Goal: Task Accomplishment & Management: Complete application form

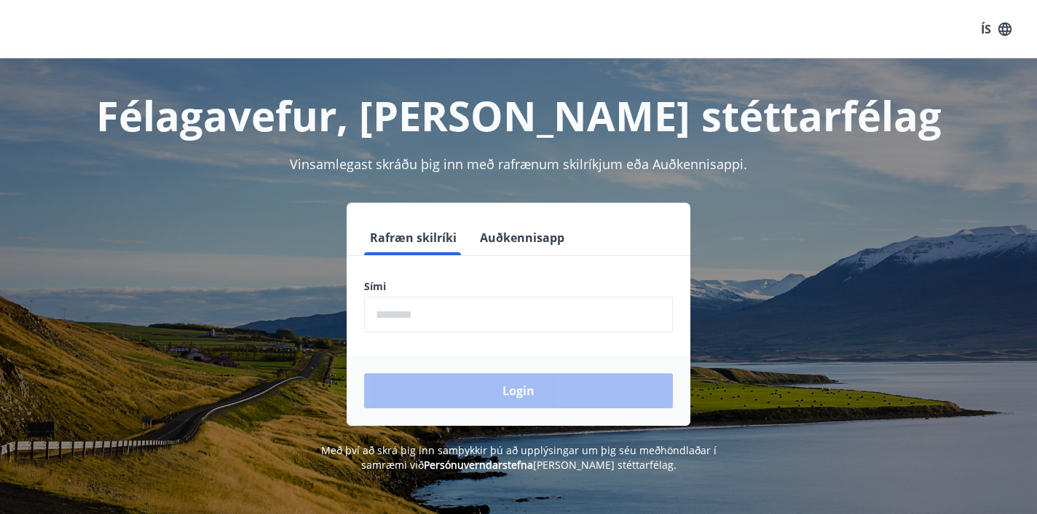
click at [425, 318] on input "phone" at bounding box center [518, 315] width 309 height 36
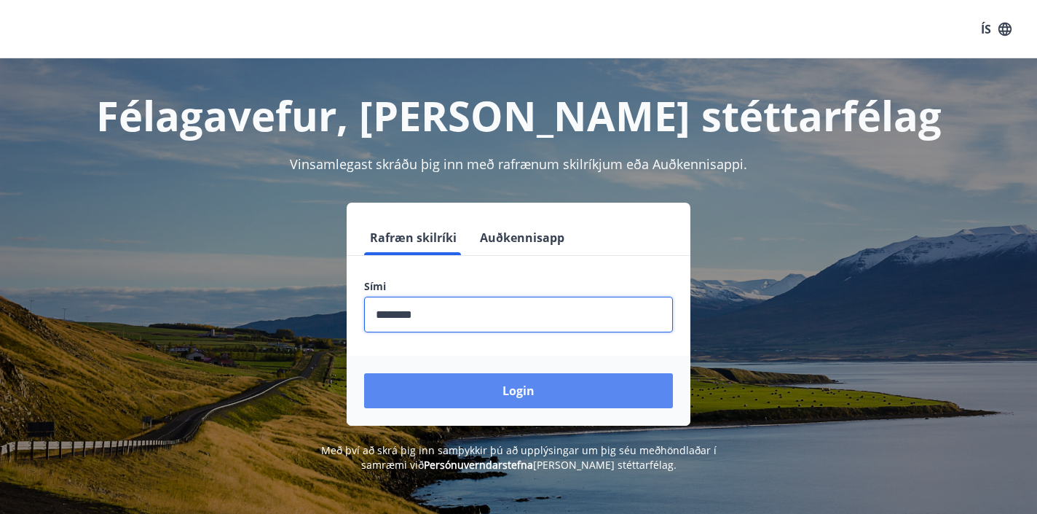
type input "********"
click at [471, 382] on button "Login" at bounding box center [518, 390] width 309 height 35
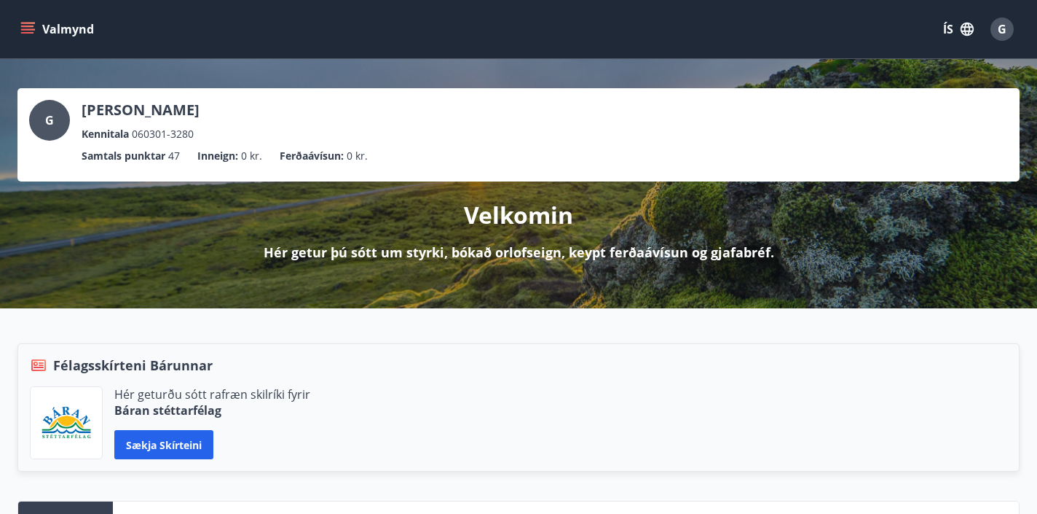
click at [57, 30] on button "Valmynd" at bounding box center [58, 29] width 82 height 26
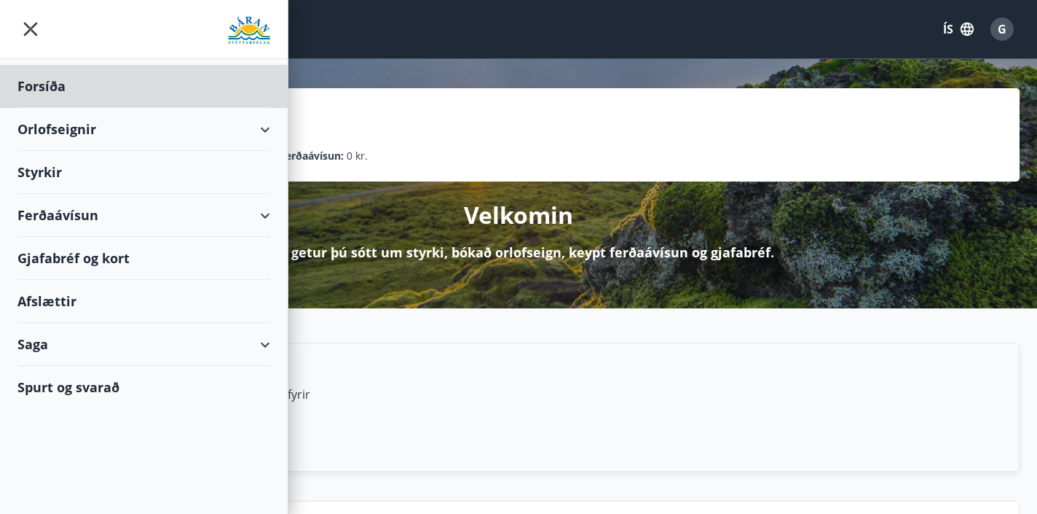
click at [40, 171] on div "Styrkir" at bounding box center [143, 172] width 253 height 43
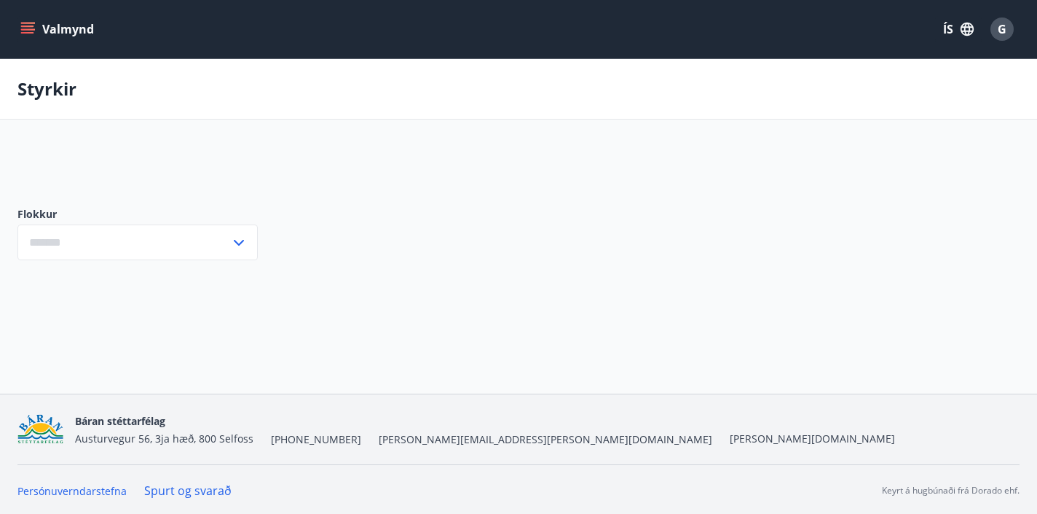
type input "***"
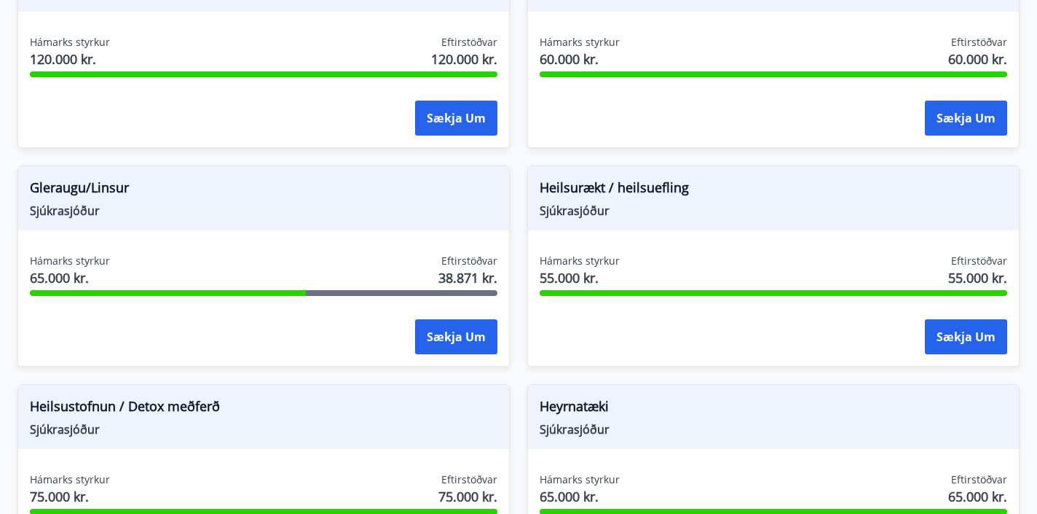
scroll to position [756, 0]
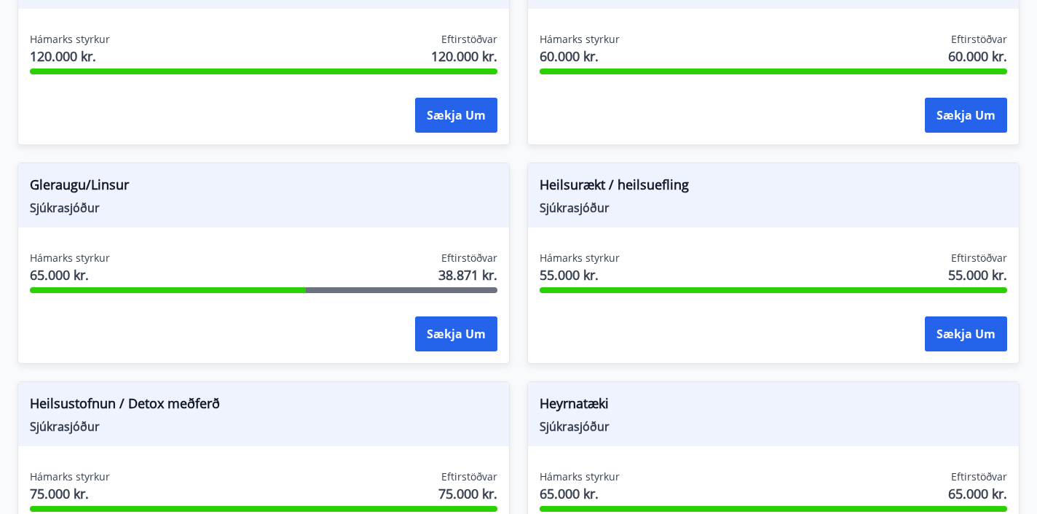
click at [101, 189] on span "Gleraugu/Linsur" at bounding box center [264, 187] width 468 height 25
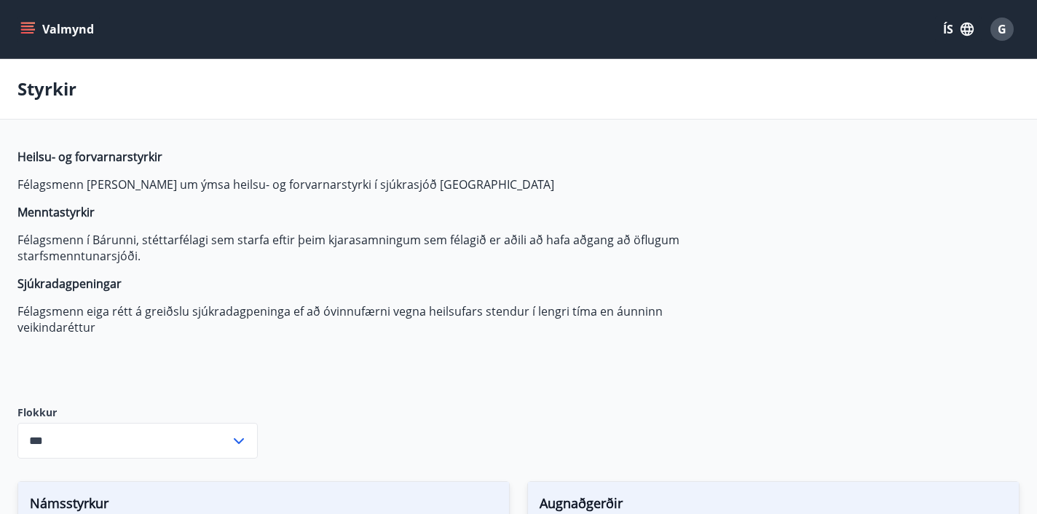
scroll to position [0, 0]
click at [63, 29] on button "Valmynd" at bounding box center [58, 29] width 82 height 26
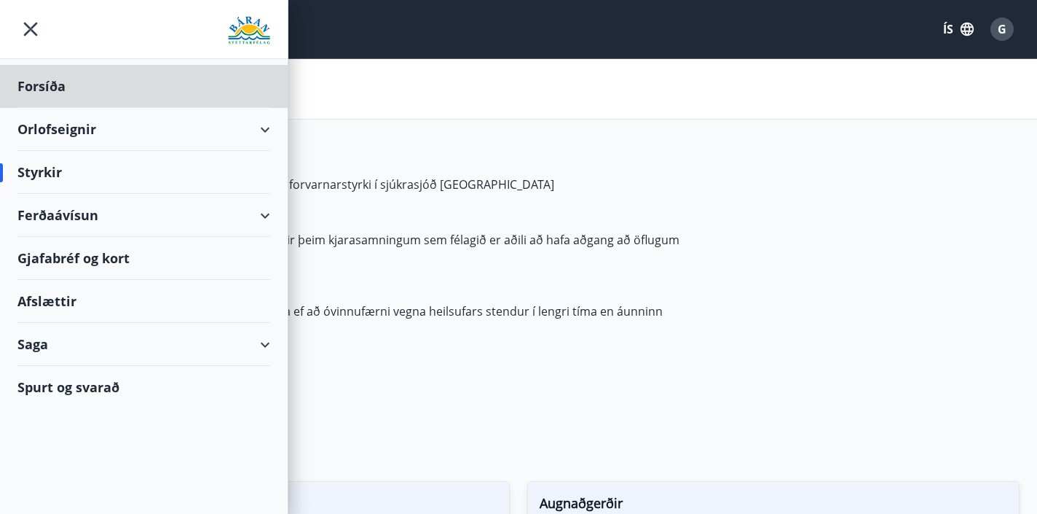
click at [56, 171] on div "Styrkir" at bounding box center [143, 172] width 253 height 43
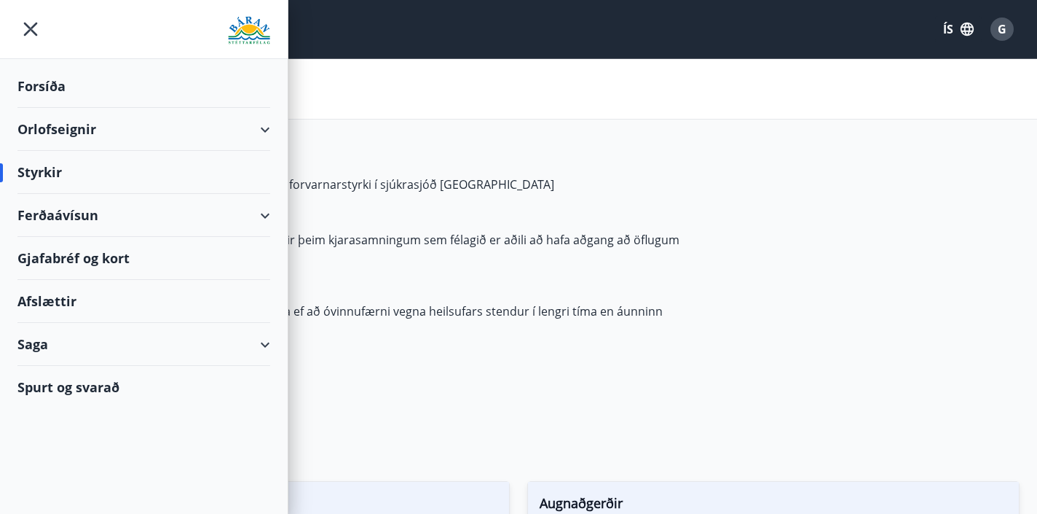
click at [44, 172] on div "Styrkir" at bounding box center [143, 172] width 253 height 43
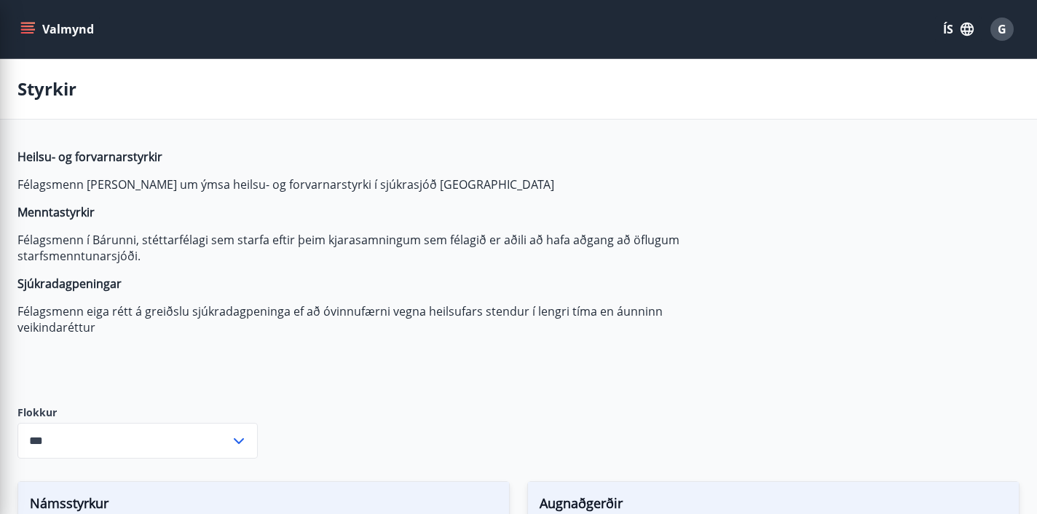
click at [511, 151] on p "Heilsu- og forvarnarstyrkir" at bounding box center [361, 157] width 688 height 16
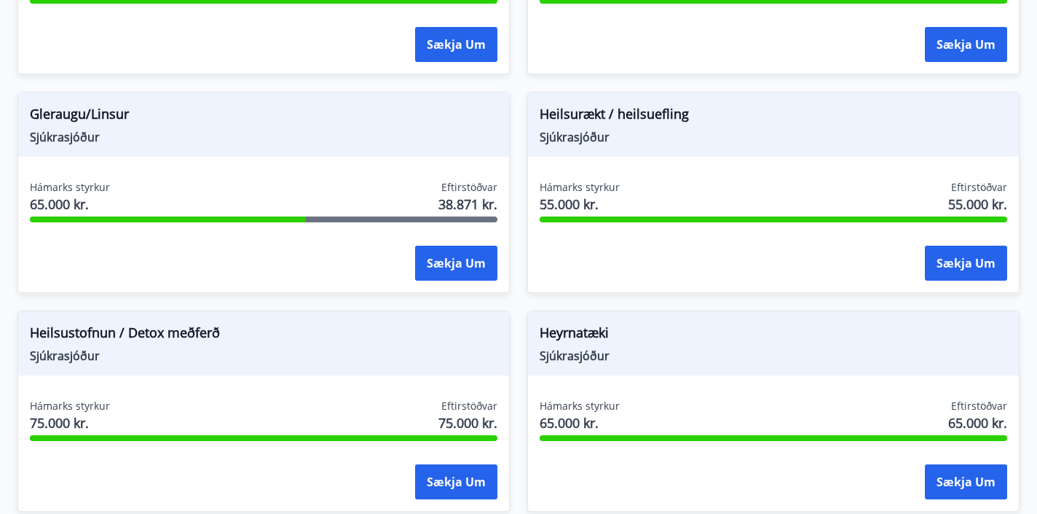
scroll to position [814, 0]
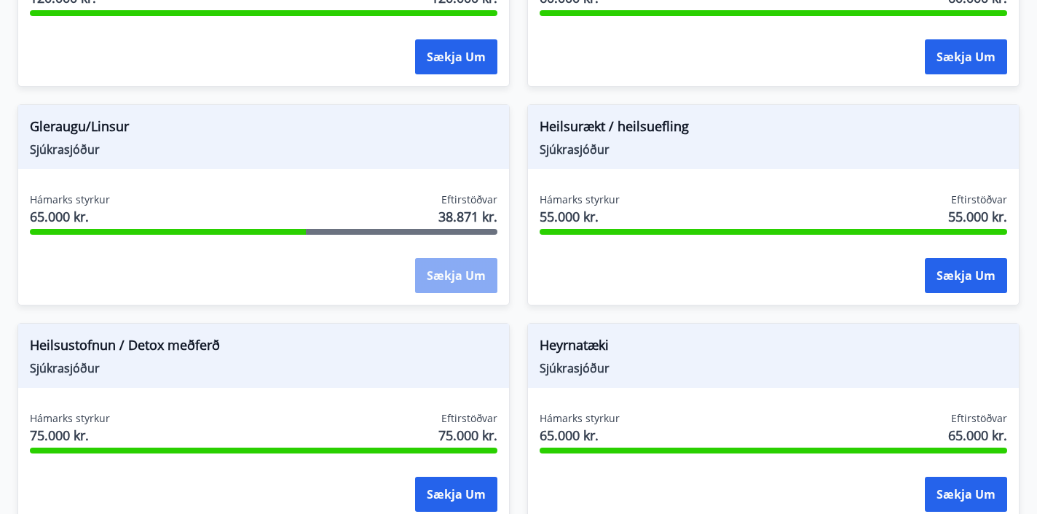
click at [455, 274] on button "Sækja um" at bounding box center [456, 275] width 82 height 35
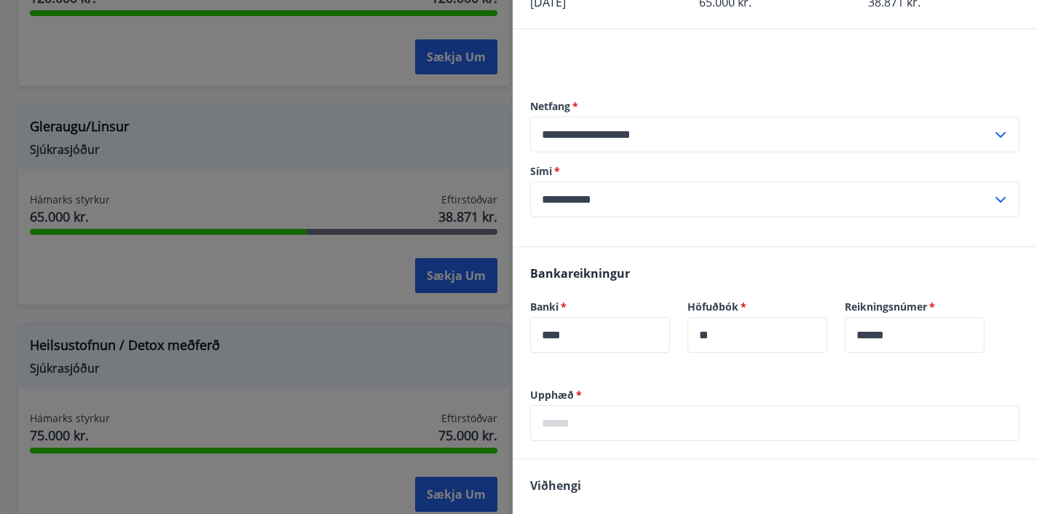
scroll to position [0, 0]
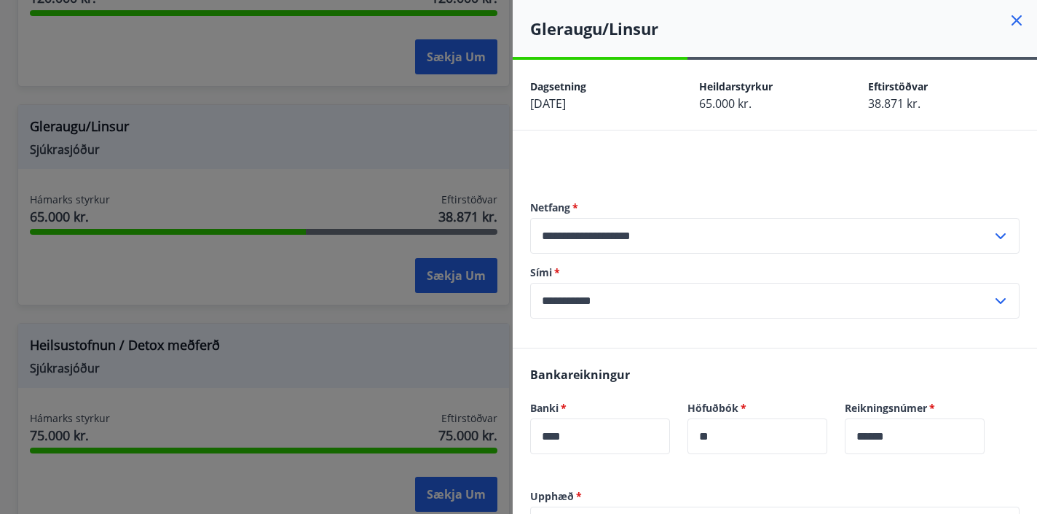
click at [1019, 17] on icon at bounding box center [1017, 20] width 10 height 10
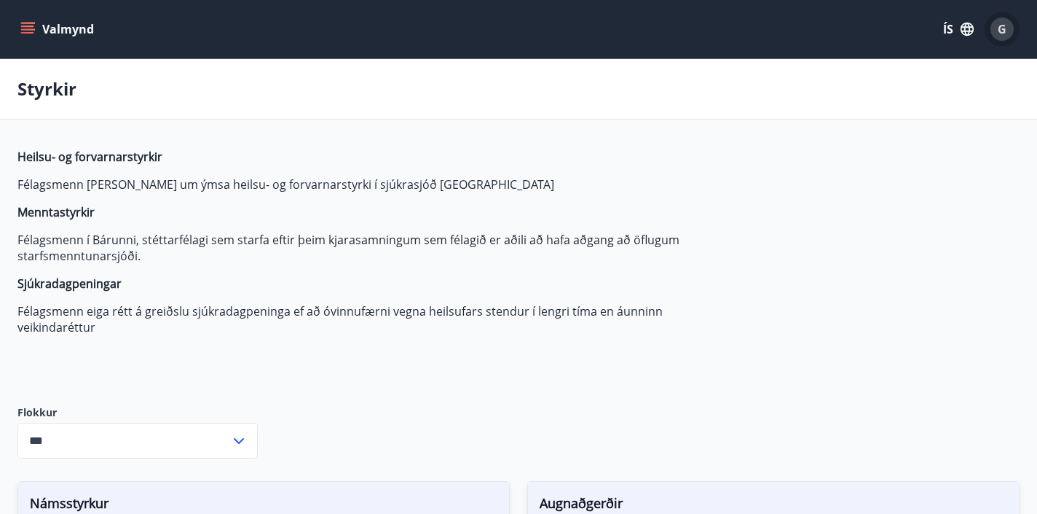
click at [1003, 28] on span "G" at bounding box center [1002, 29] width 9 height 16
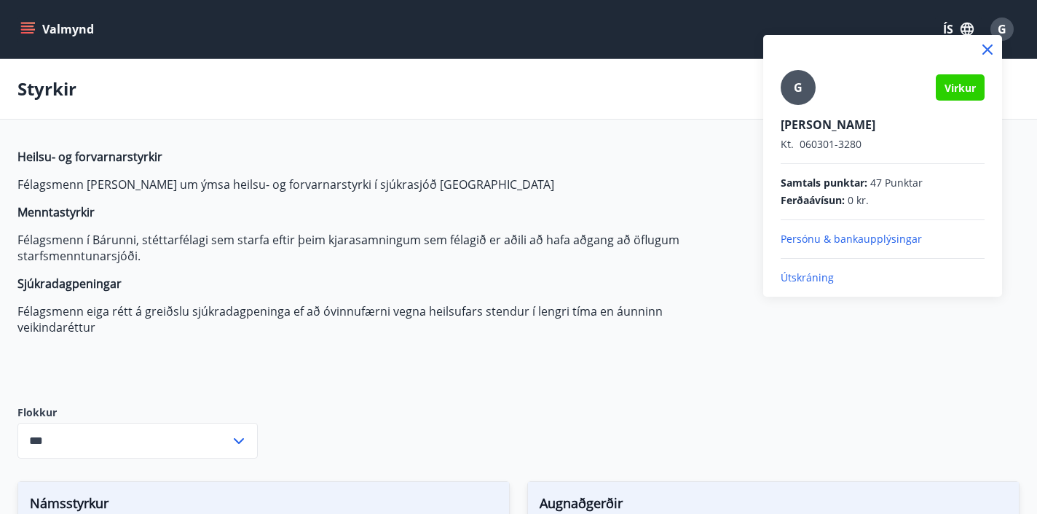
click at [579, 91] on div at bounding box center [518, 257] width 1037 height 514
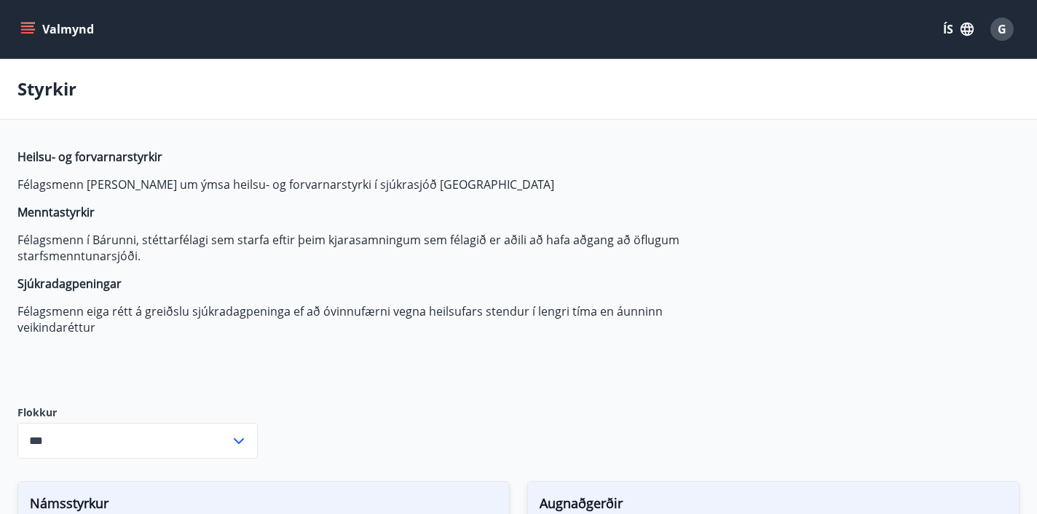
click at [23, 25] on icon "menu" at bounding box center [27, 25] width 13 height 1
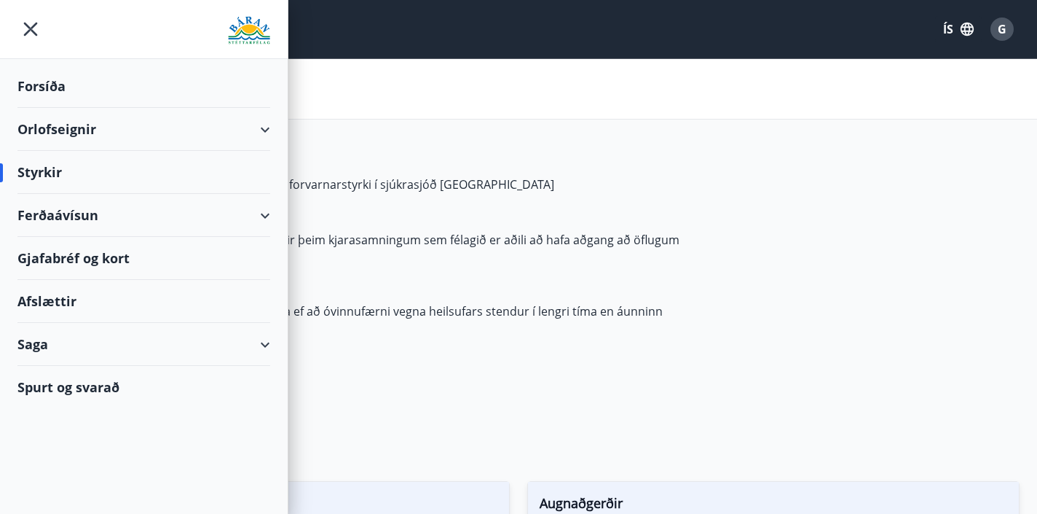
click at [59, 168] on div "Styrkir" at bounding box center [143, 172] width 253 height 43
click at [58, 83] on div "Forsíða" at bounding box center [143, 86] width 253 height 43
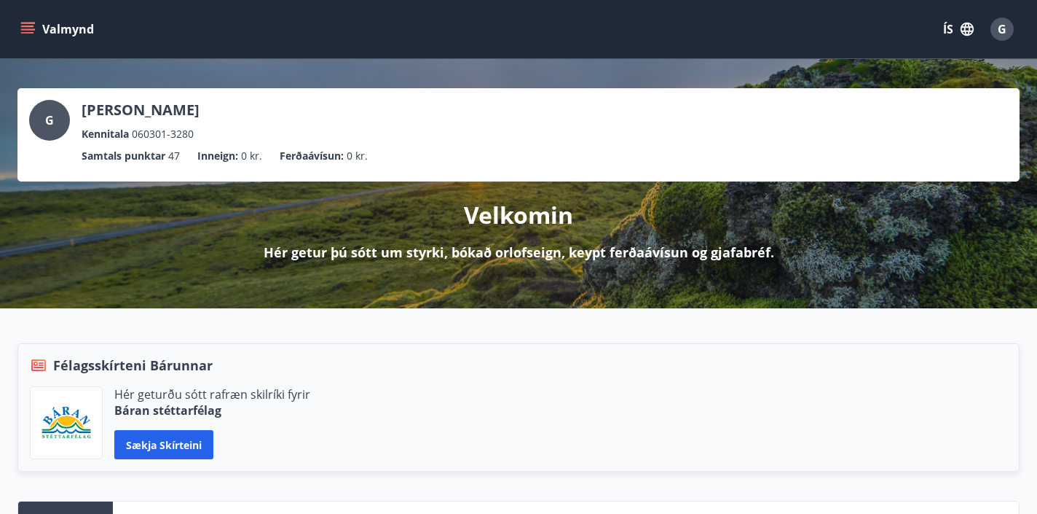
click at [29, 27] on icon "menu" at bounding box center [27, 25] width 13 height 1
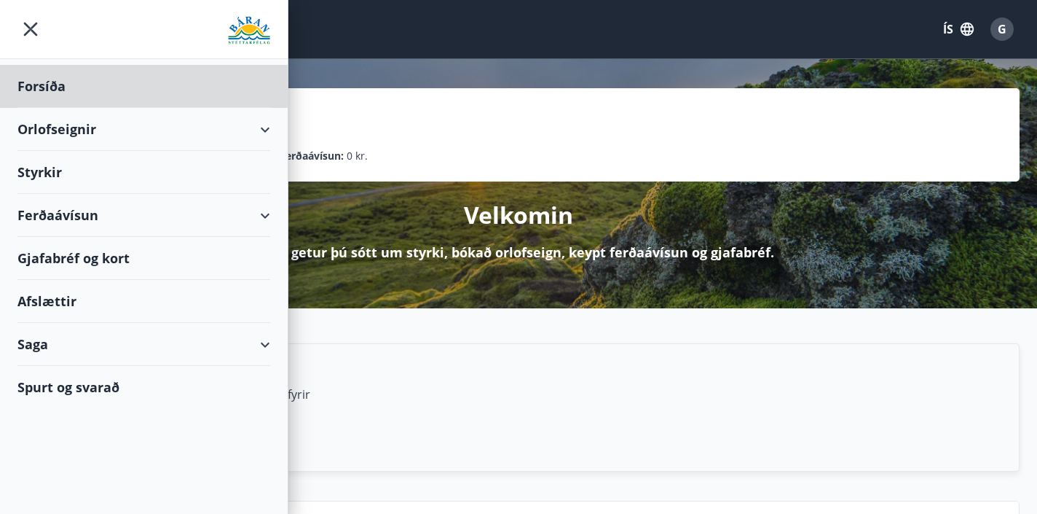
click at [52, 171] on div "Styrkir" at bounding box center [143, 172] width 253 height 43
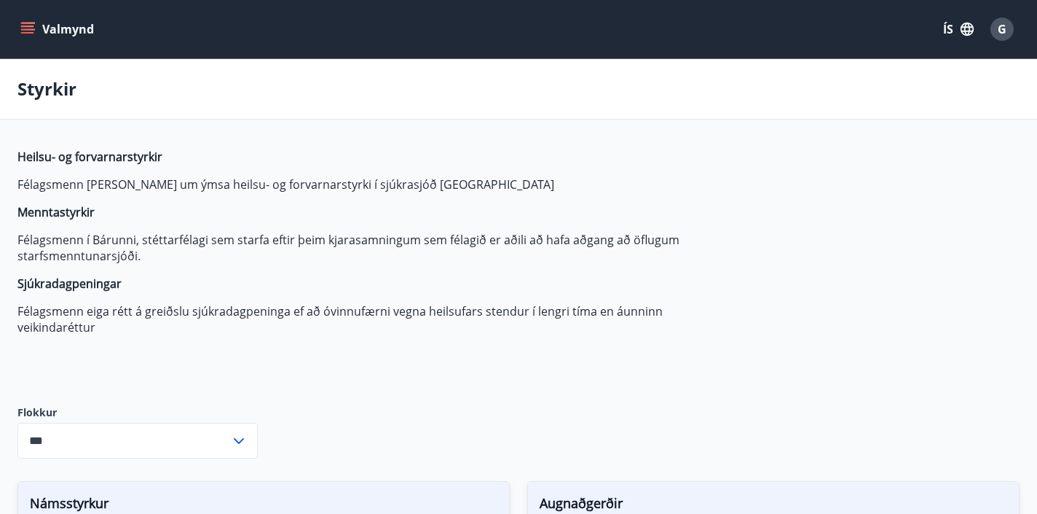
type input "***"
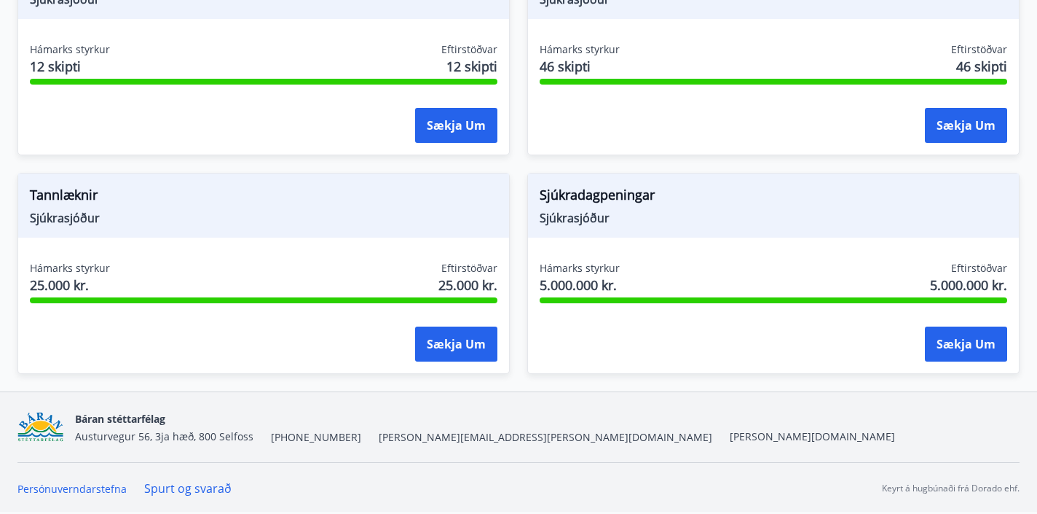
scroll to position [1620, 0]
click at [983, 345] on button "Sækja um" at bounding box center [966, 343] width 82 height 35
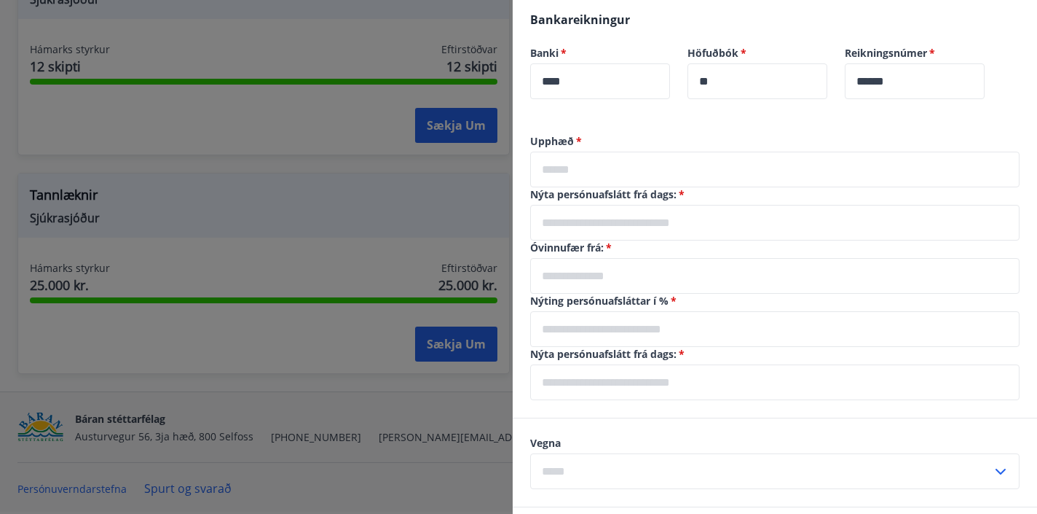
scroll to position [395, 0]
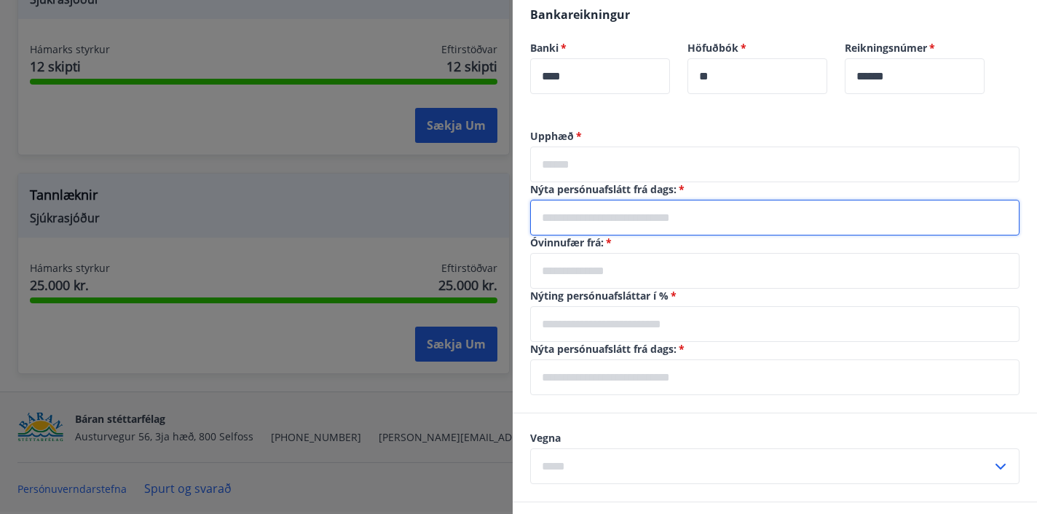
click at [585, 218] on input "text" at bounding box center [775, 218] width 490 height 36
type input "**********"
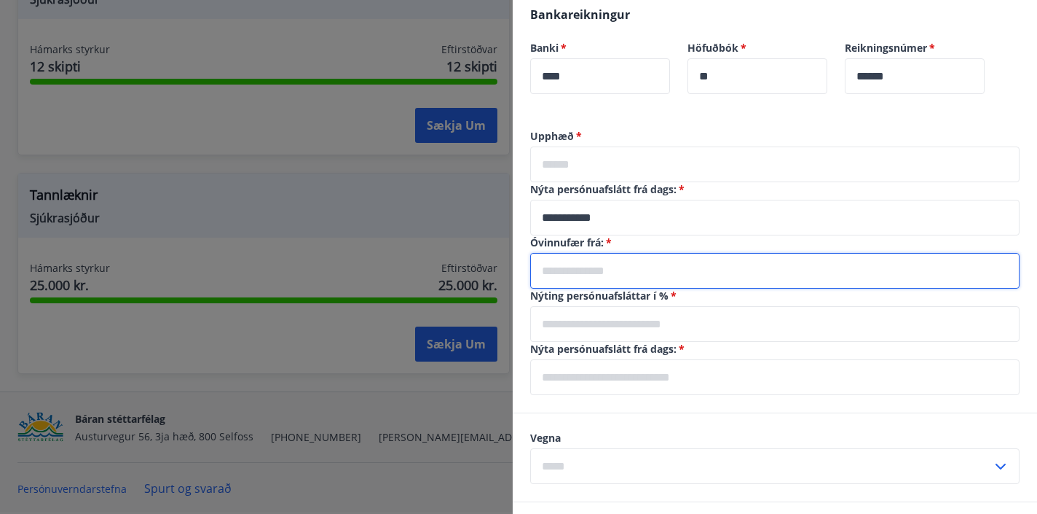
click at [589, 269] on input "text" at bounding box center [775, 271] width 490 height 36
type input "**********"
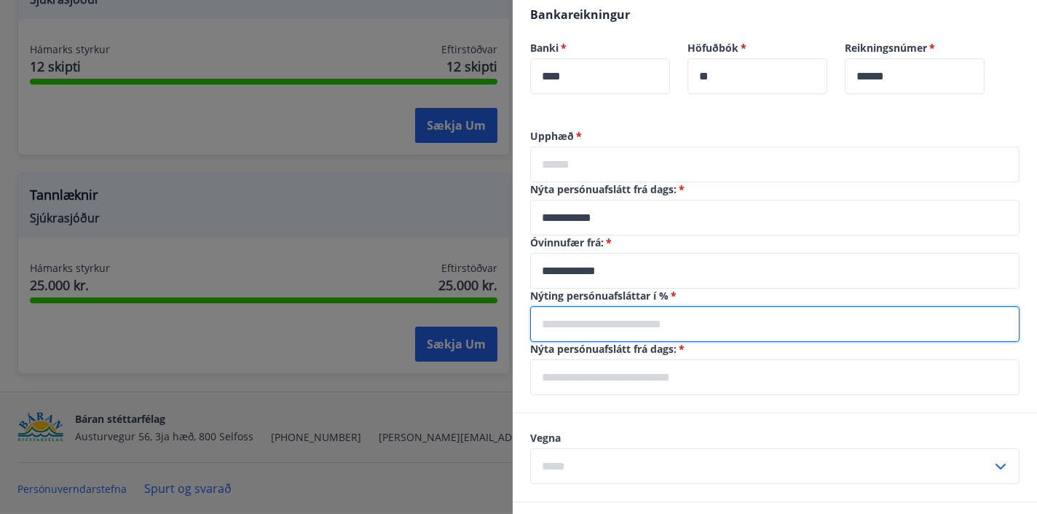
click at [604, 322] on input "text" at bounding box center [775, 324] width 490 height 36
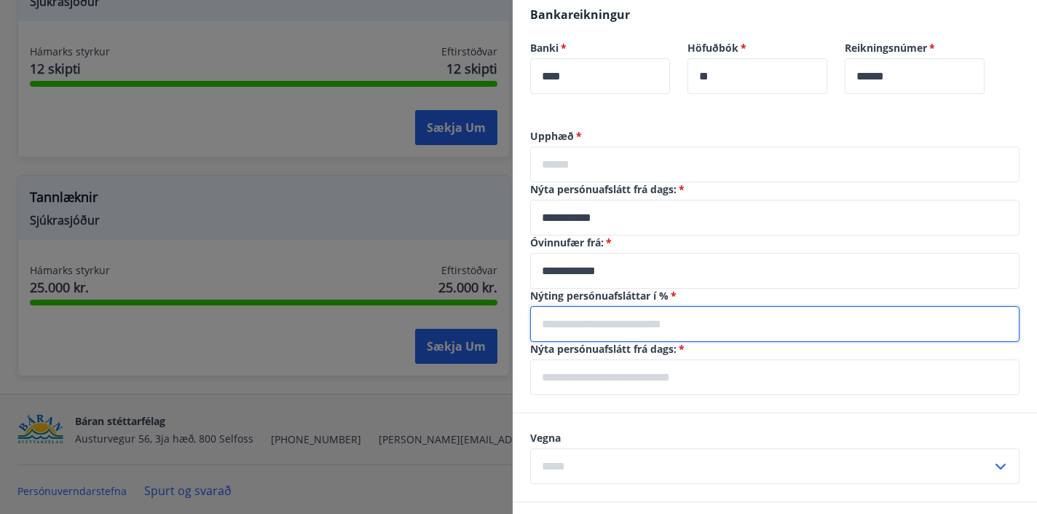
click at [640, 321] on input "text" at bounding box center [775, 324] width 490 height 36
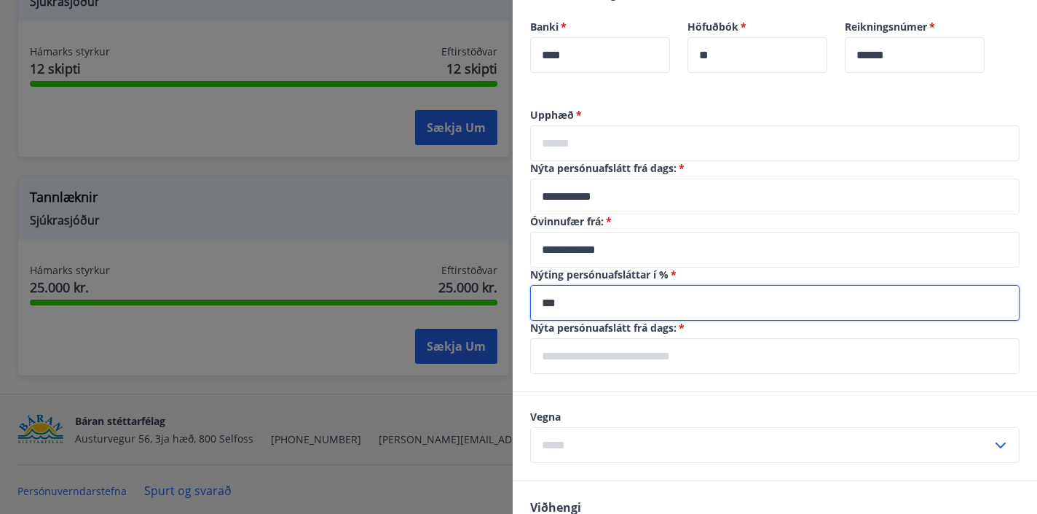
scroll to position [420, 0]
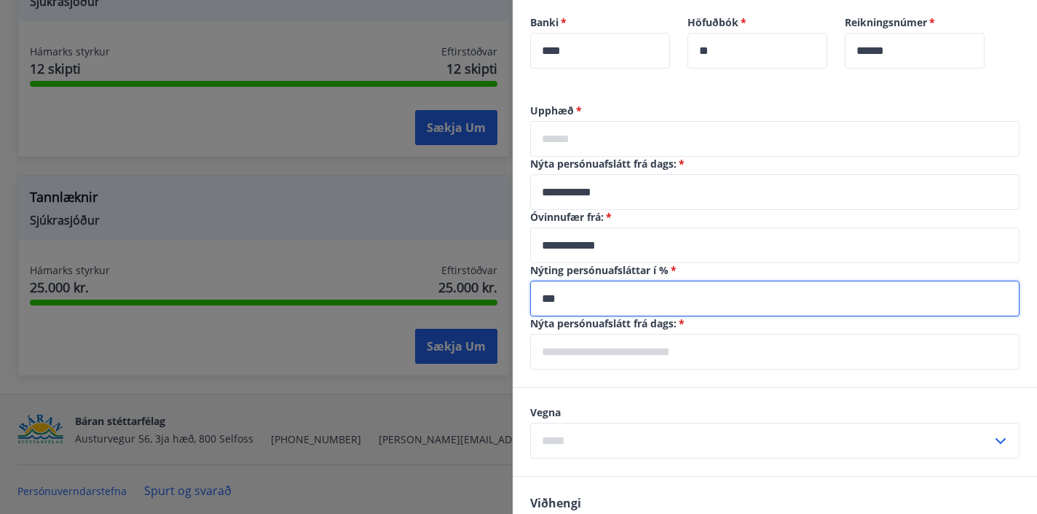
type input "***"
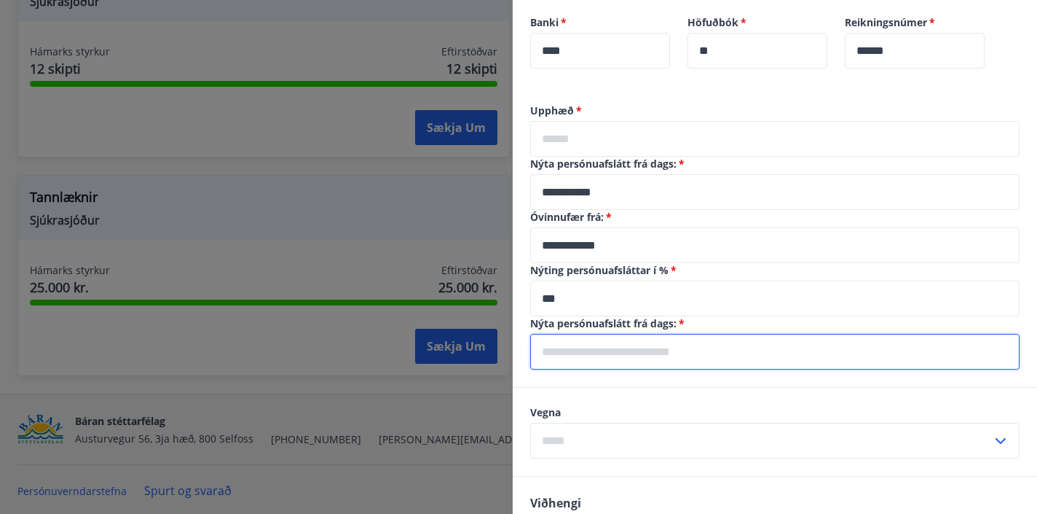
click at [642, 350] on input "text" at bounding box center [775, 352] width 490 height 36
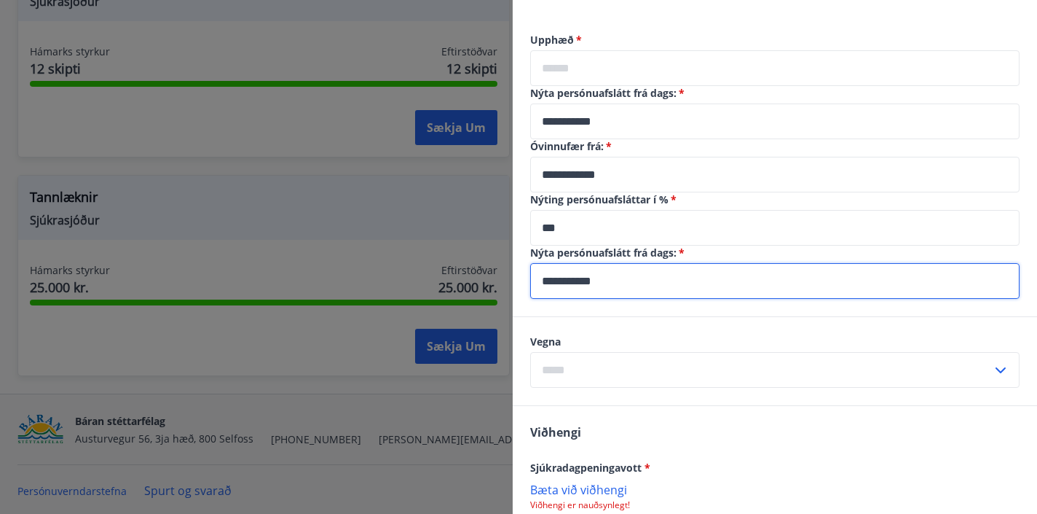
scroll to position [508, 0]
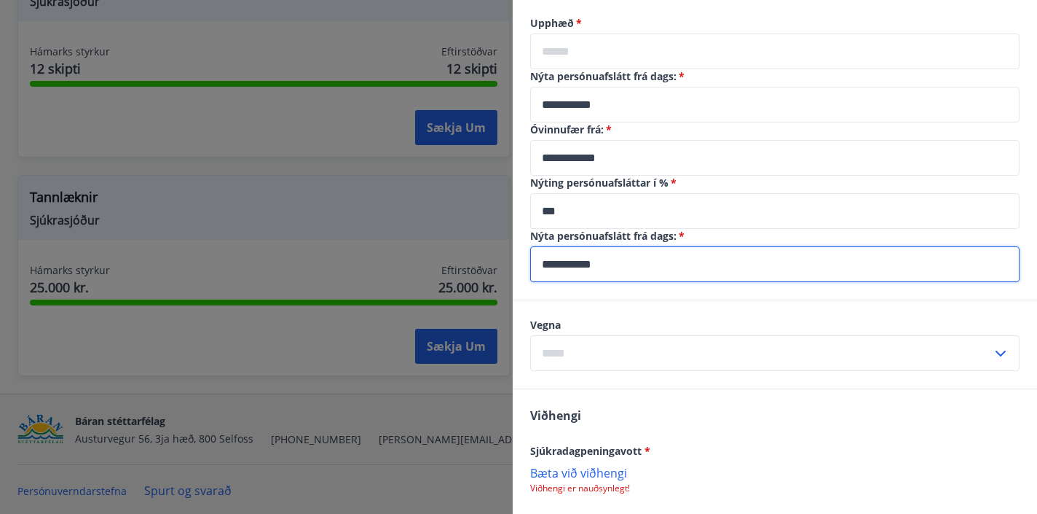
type input "**********"
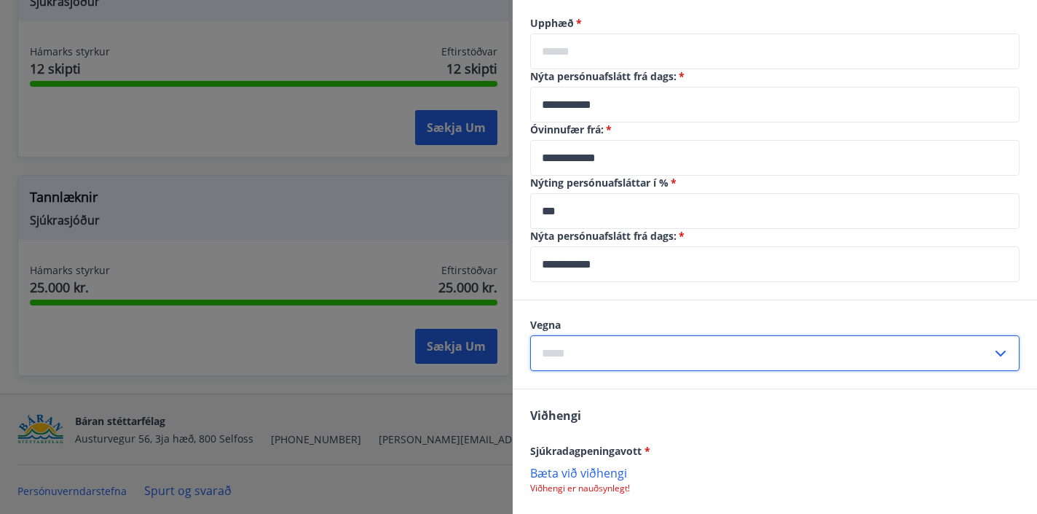
click at [691, 345] on input "text" at bounding box center [761, 353] width 462 height 36
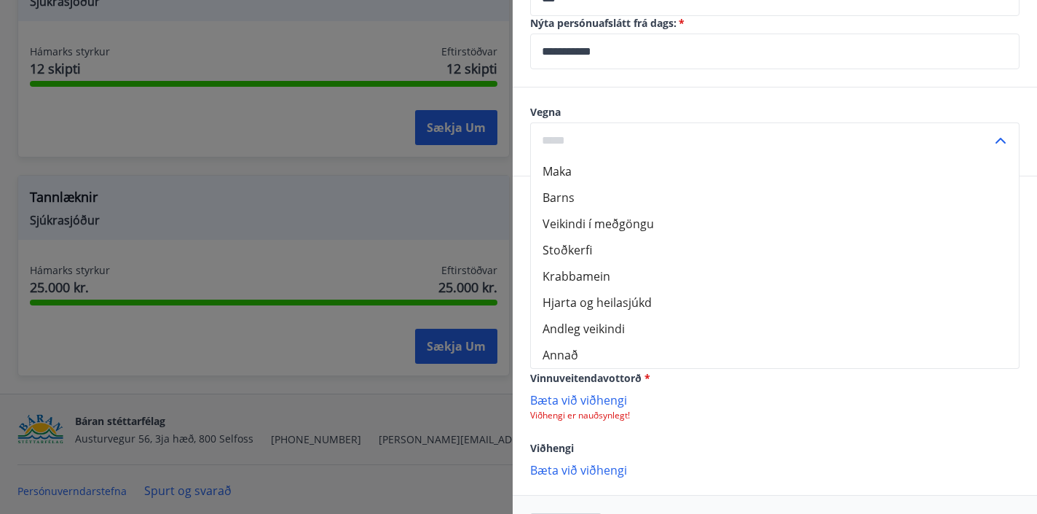
scroll to position [723, 0]
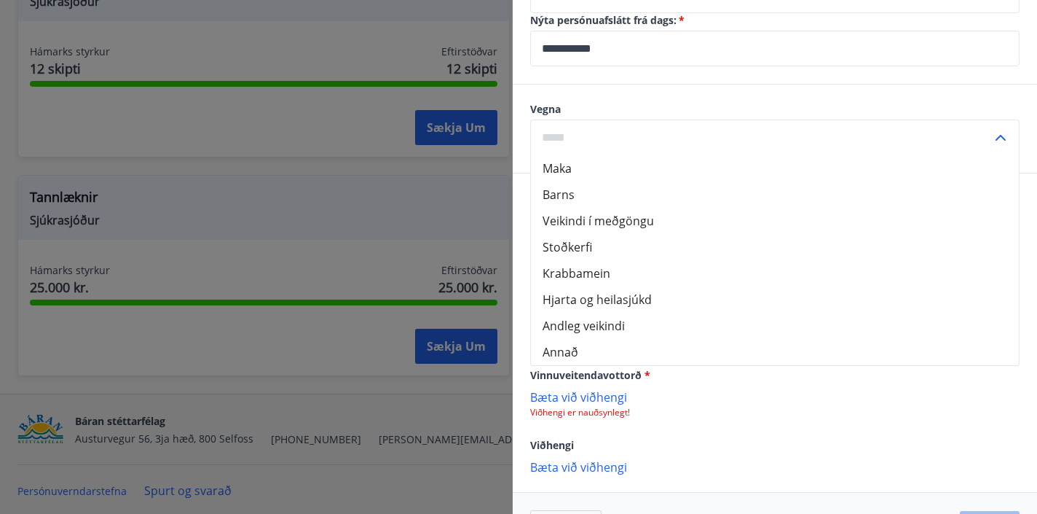
click at [560, 350] on li "Annað" at bounding box center [775, 352] width 488 height 26
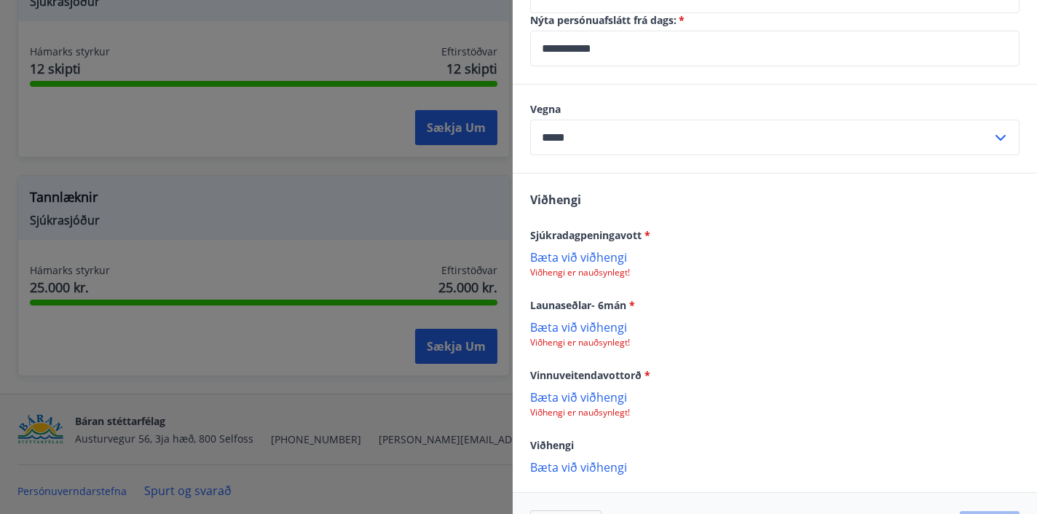
click at [622, 131] on input "*****" at bounding box center [761, 137] width 462 height 36
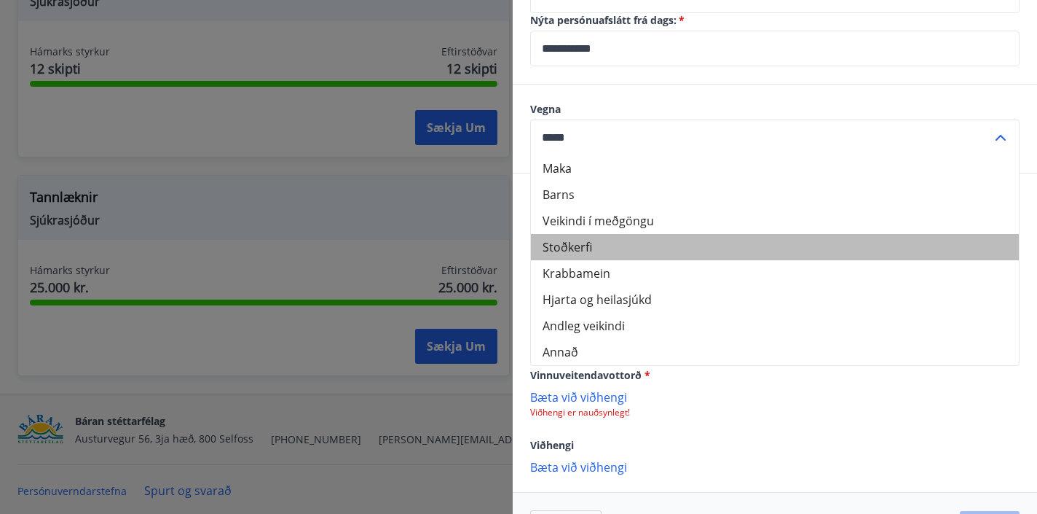
click at [573, 250] on li "Stoðkerfi" at bounding box center [775, 247] width 488 height 26
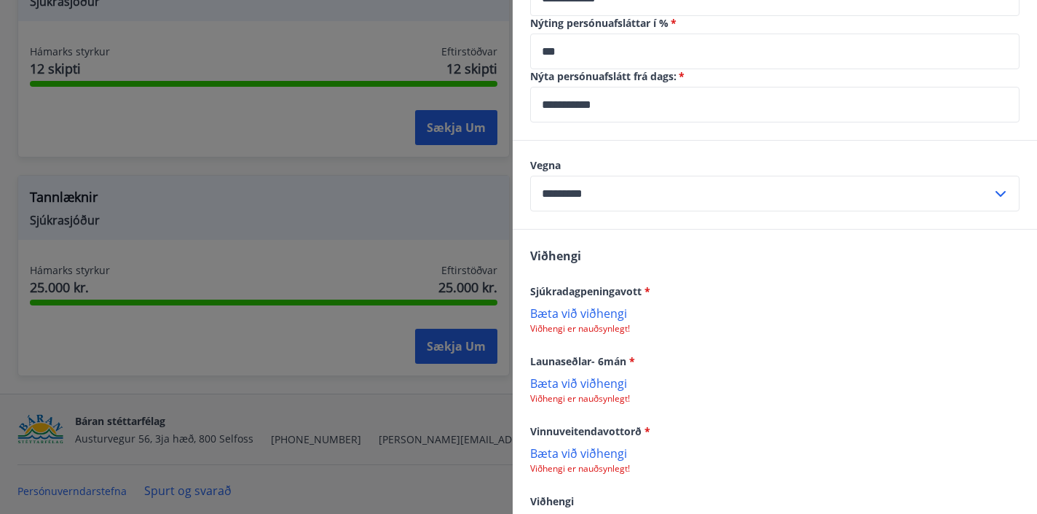
scroll to position [669, 0]
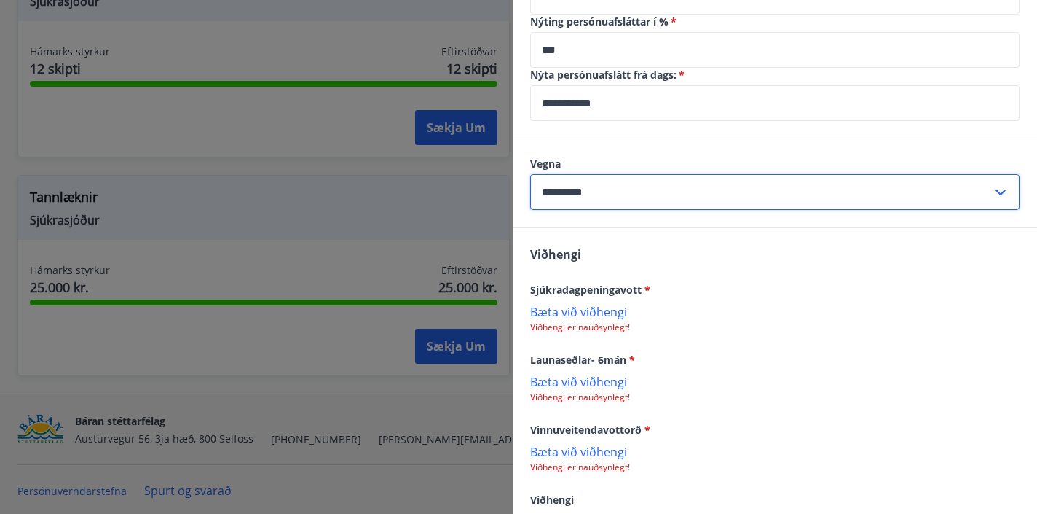
click at [917, 185] on input "*********" at bounding box center [761, 192] width 462 height 36
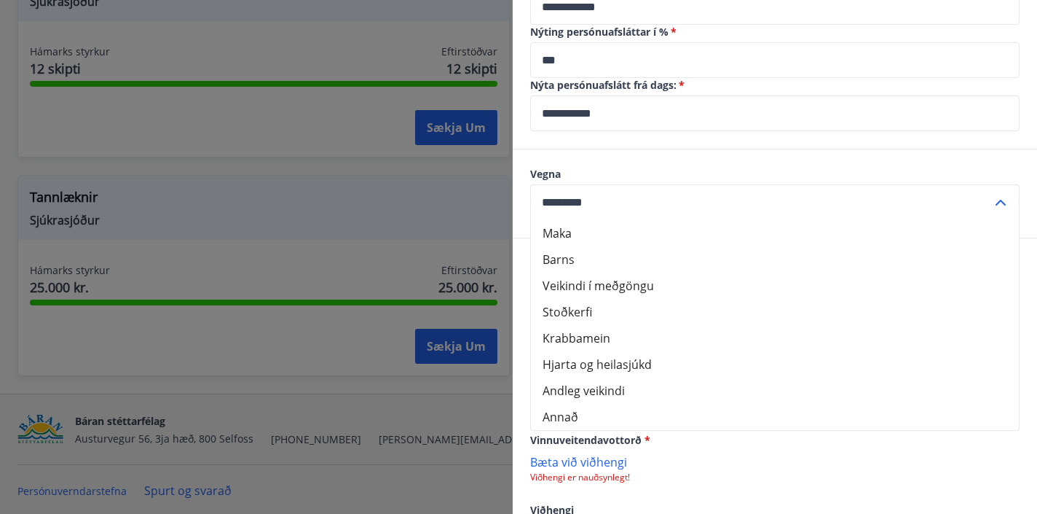
scroll to position [658, 0]
click at [568, 415] on li "Annað" at bounding box center [775, 417] width 488 height 26
type input "*****"
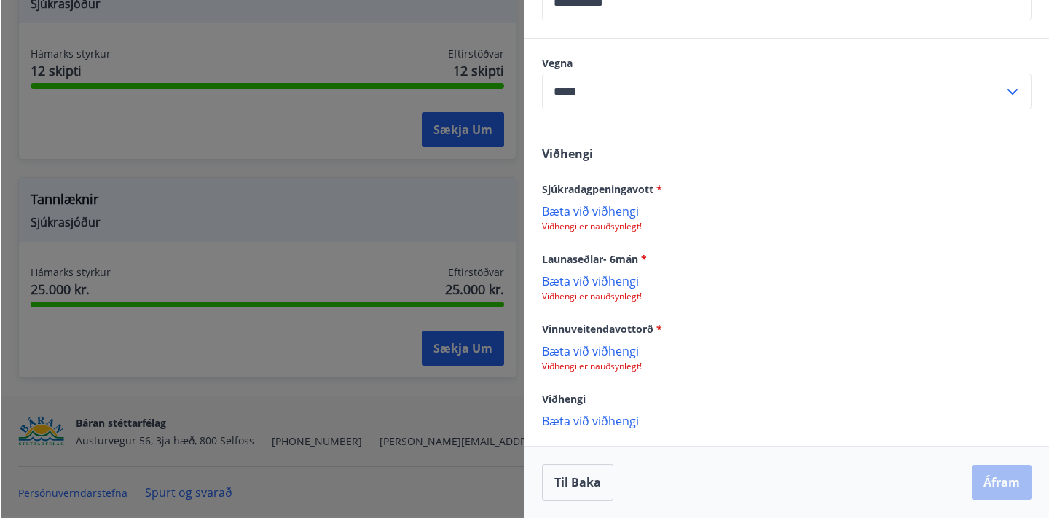
scroll to position [1197, 0]
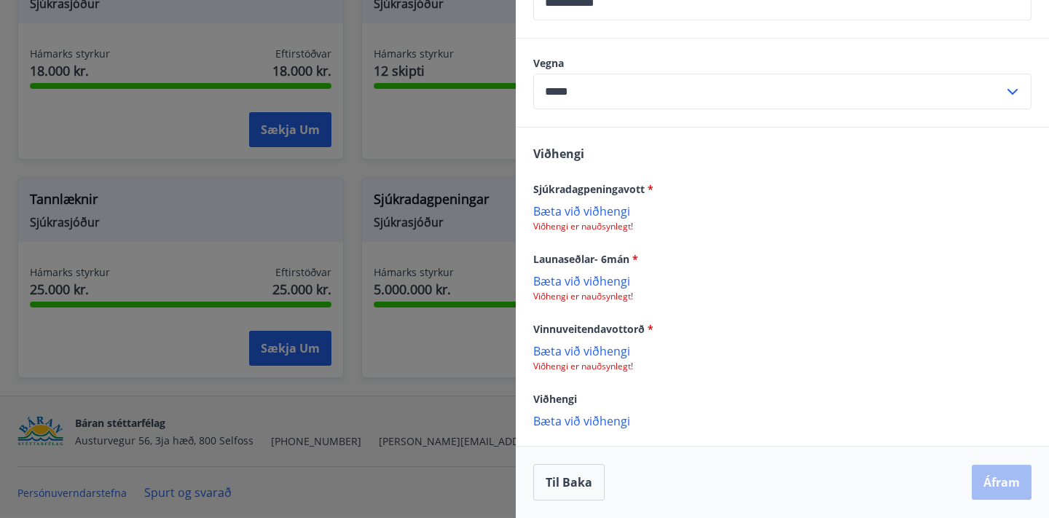
click at [603, 209] on p "Bæta við viðhengi" at bounding box center [782, 210] width 498 height 15
click at [614, 281] on p "Bæta við viðhengi" at bounding box center [782, 282] width 498 height 15
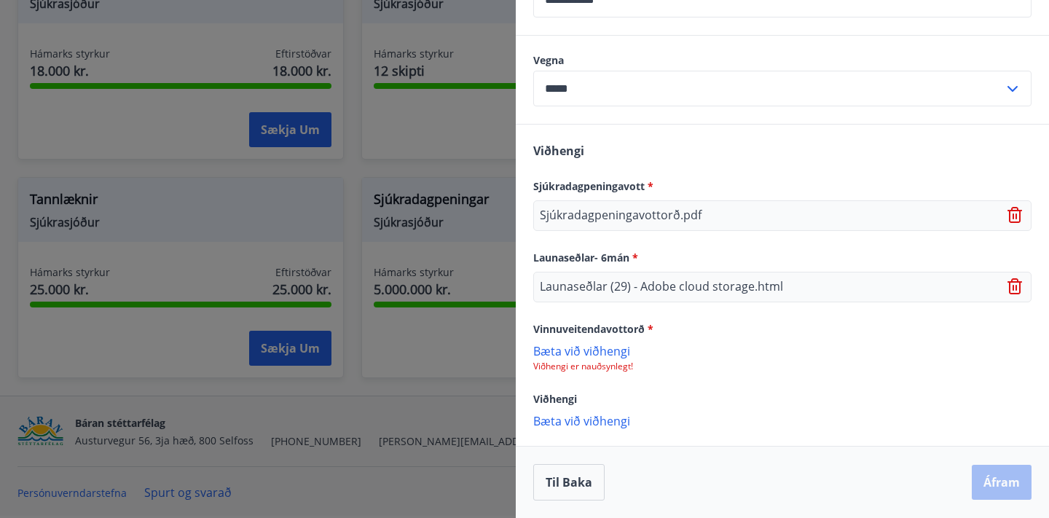
scroll to position [772, 0]
click at [611, 353] on p "Bæta við viðhengi" at bounding box center [782, 350] width 498 height 15
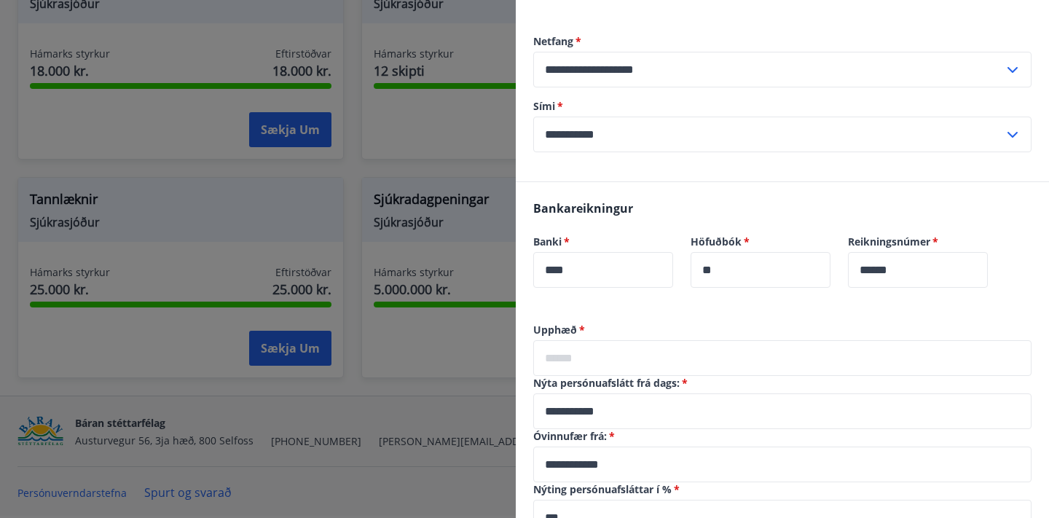
scroll to position [197, 0]
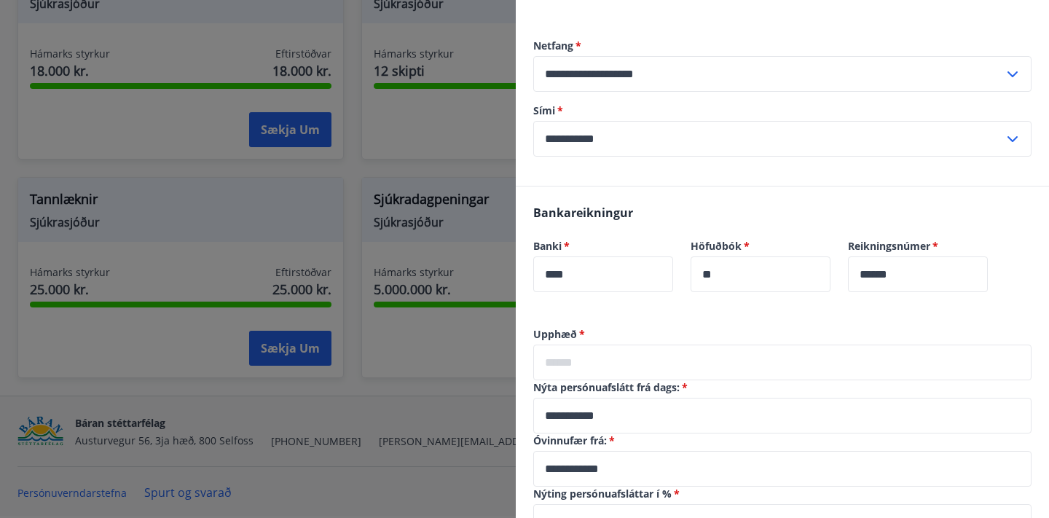
click at [640, 366] on input "text" at bounding box center [782, 363] width 498 height 36
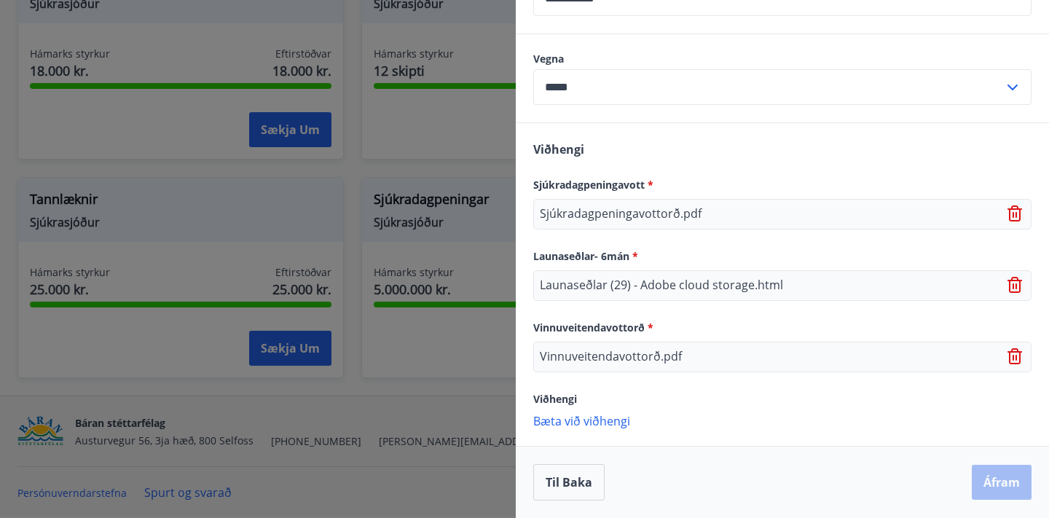
scroll to position [774, 0]
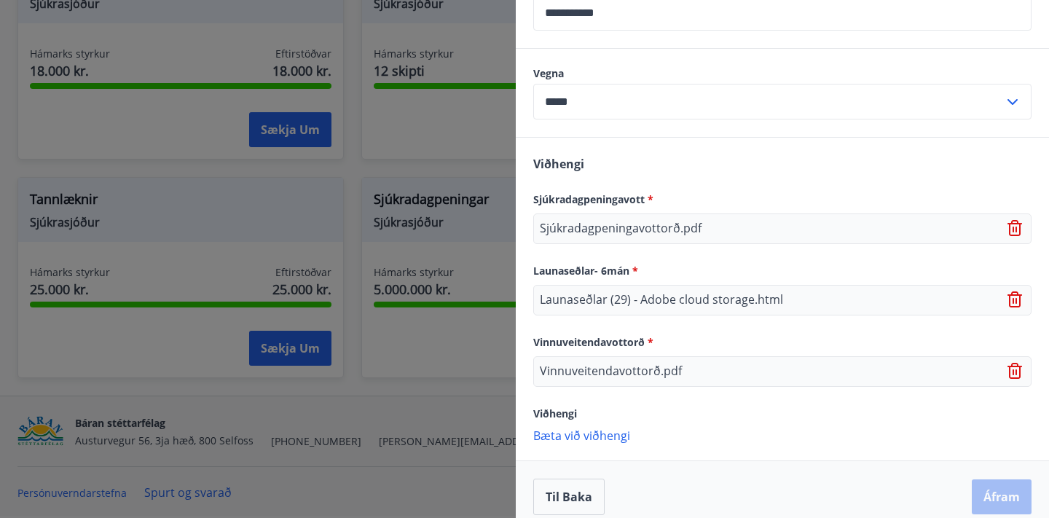
click at [989, 484] on div "Til baka Áfram" at bounding box center [782, 497] width 498 height 36
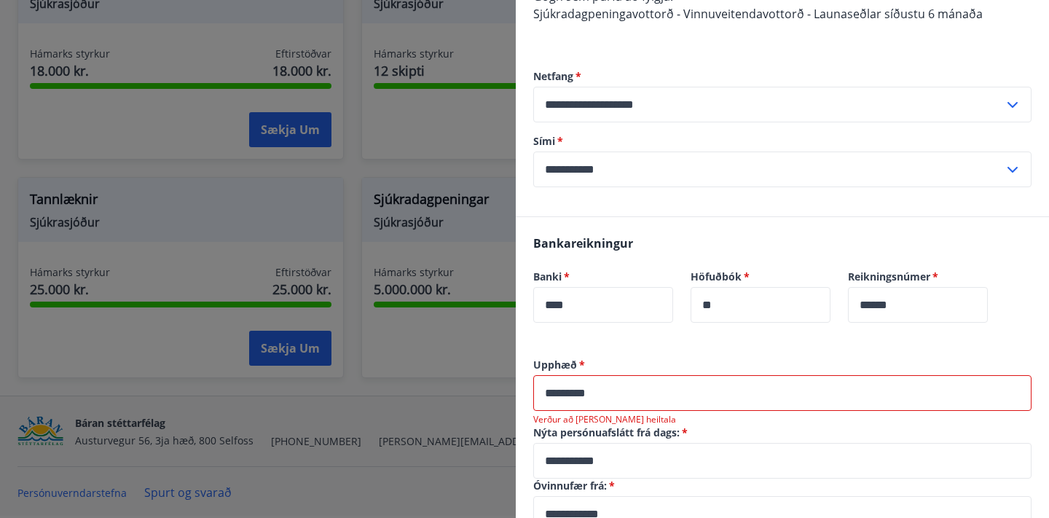
scroll to position [135, 0]
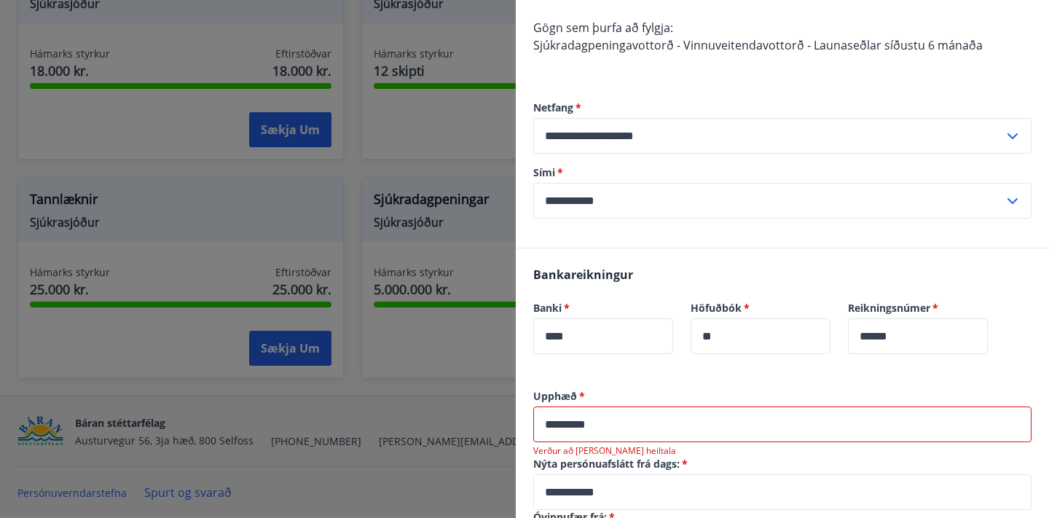
click at [617, 424] on input "*********" at bounding box center [782, 425] width 498 height 36
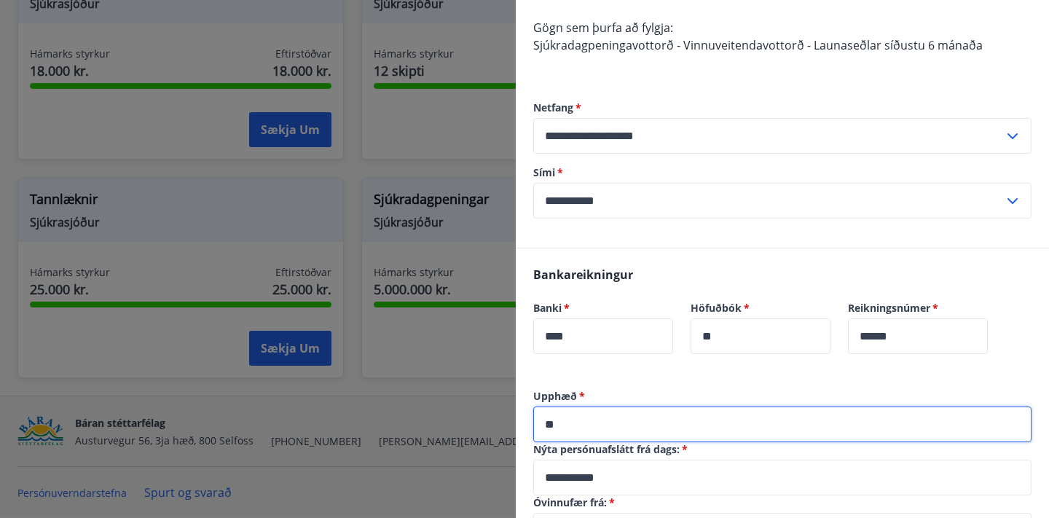
type input "*"
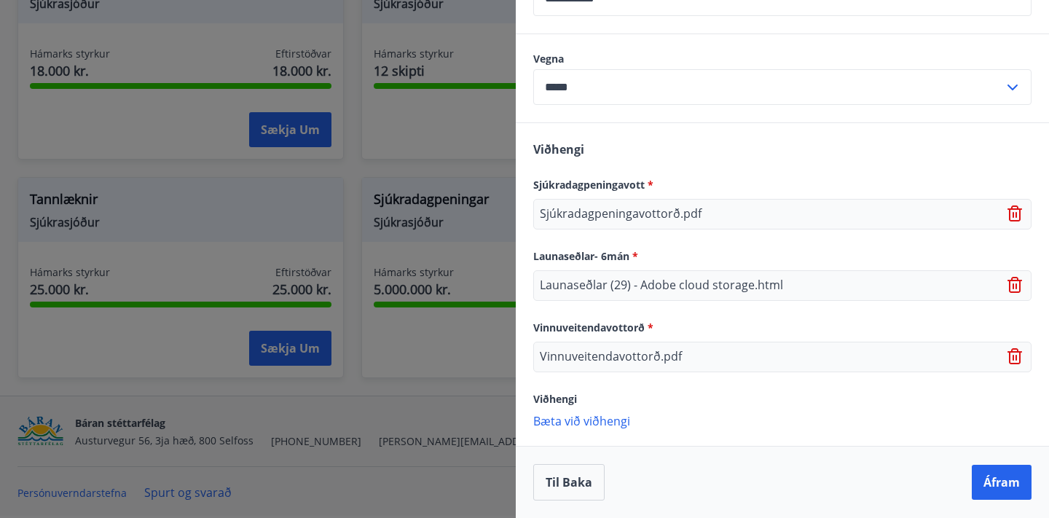
scroll to position [774, 0]
type input "******"
click at [1001, 481] on button "Áfram" at bounding box center [1002, 482] width 60 height 35
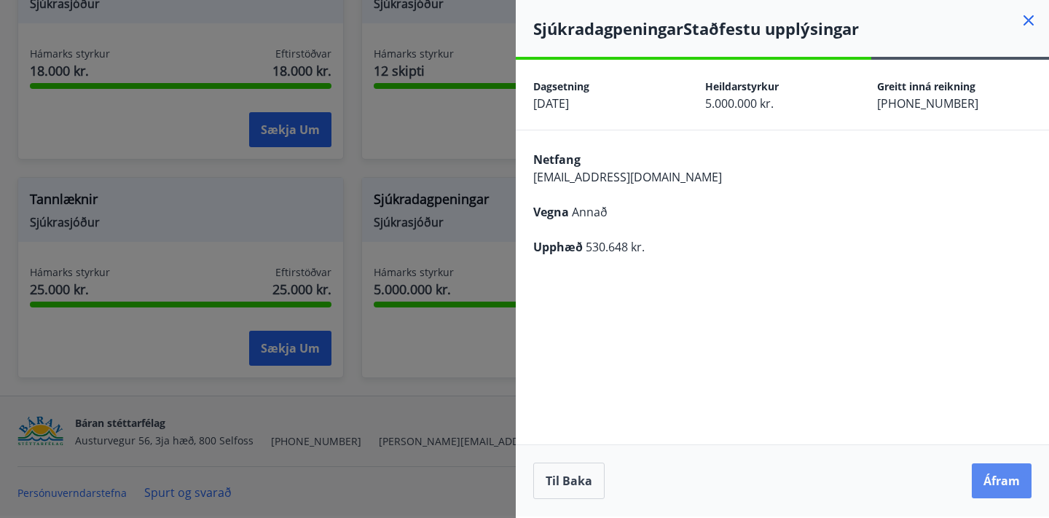
scroll to position [0, 0]
click at [1012, 480] on button "Áfram" at bounding box center [1002, 480] width 60 height 35
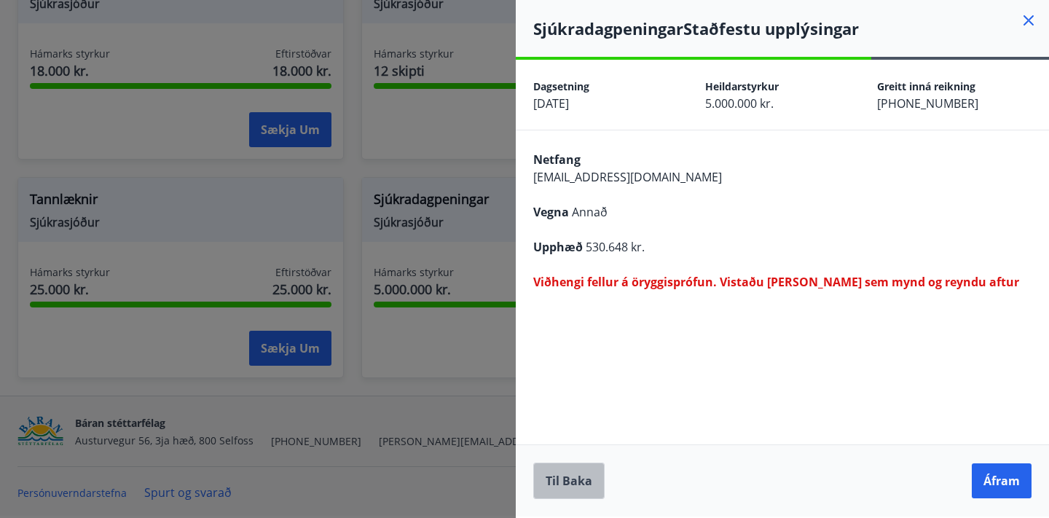
click at [579, 480] on button "Til baka" at bounding box center [568, 481] width 71 height 36
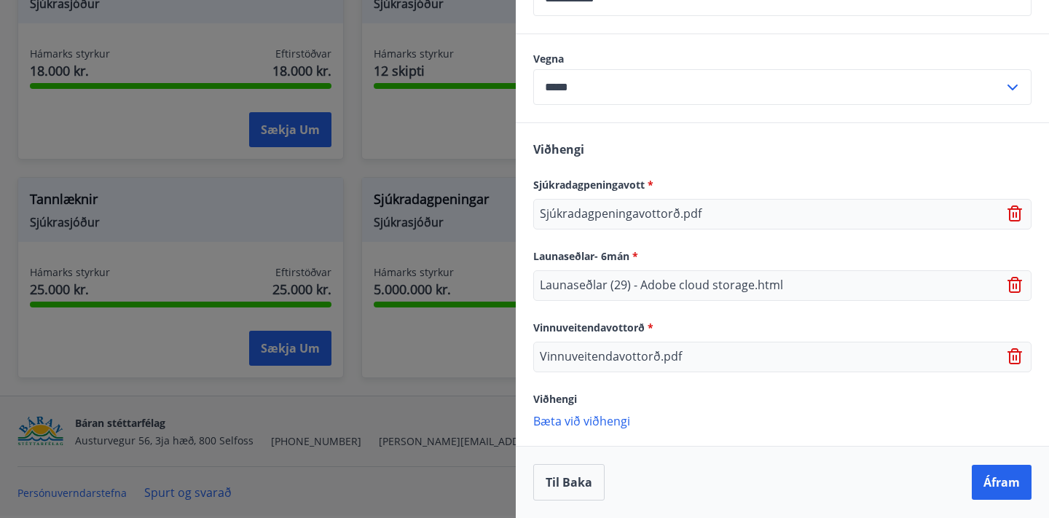
scroll to position [774, 0]
click at [1016, 283] on icon at bounding box center [1016, 286] width 1 height 6
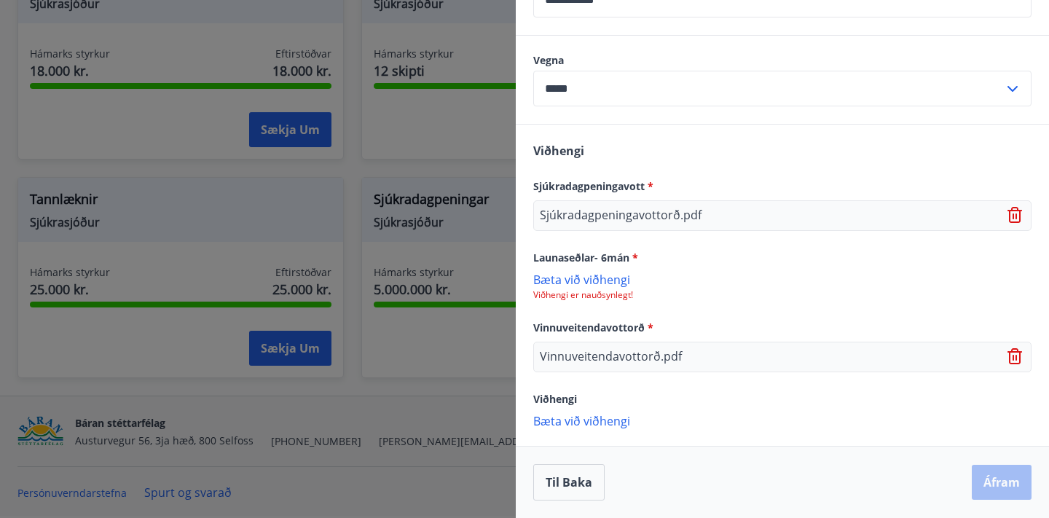
click at [610, 280] on p "Bæta við viðhengi" at bounding box center [782, 279] width 498 height 15
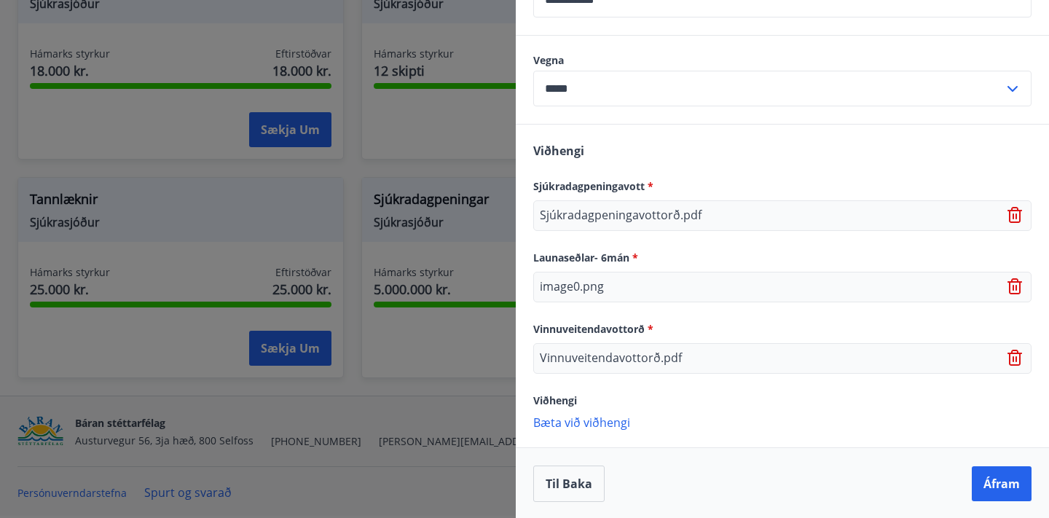
click at [1015, 286] on icon at bounding box center [1016, 286] width 17 height 17
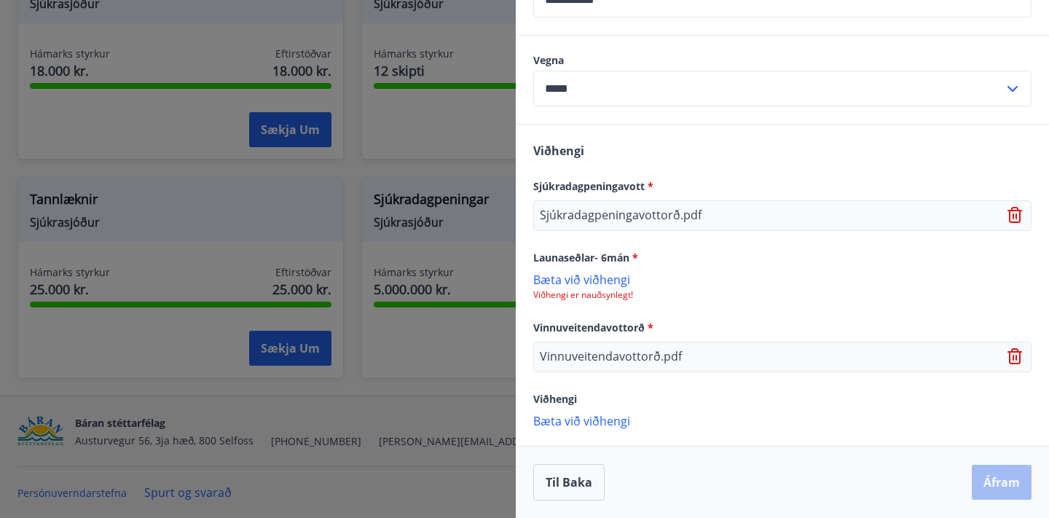
click at [619, 278] on p "Bæta við viðhengi" at bounding box center [782, 279] width 498 height 15
click at [622, 280] on p "Bæta við viðhengi" at bounding box center [782, 279] width 498 height 15
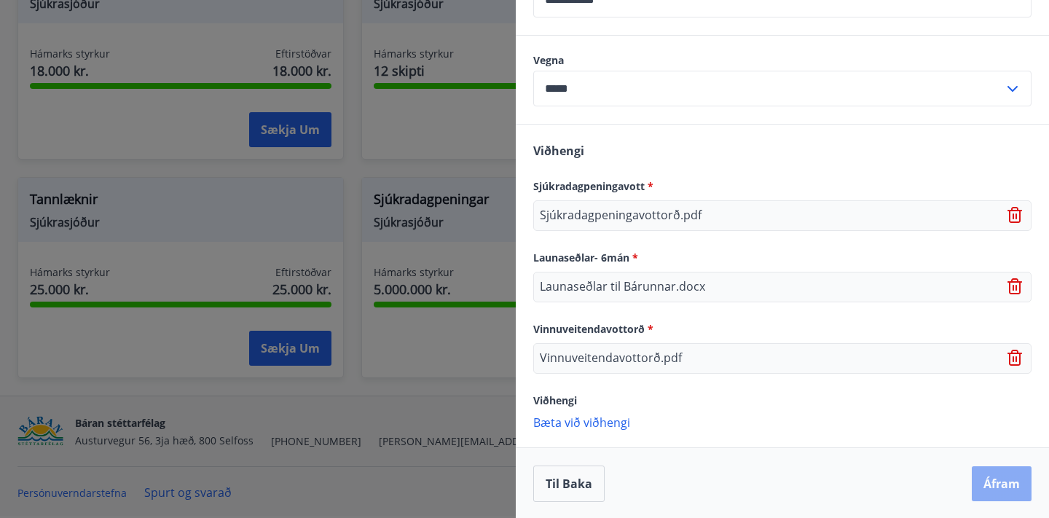
click at [1008, 483] on button "Áfram" at bounding box center [1002, 483] width 60 height 35
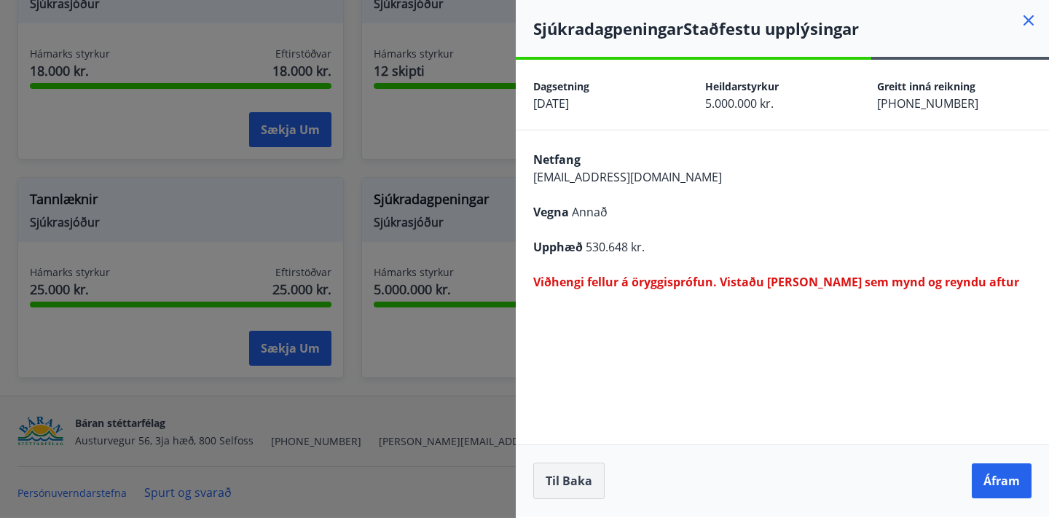
click at [574, 484] on button "Til baka" at bounding box center [568, 481] width 71 height 36
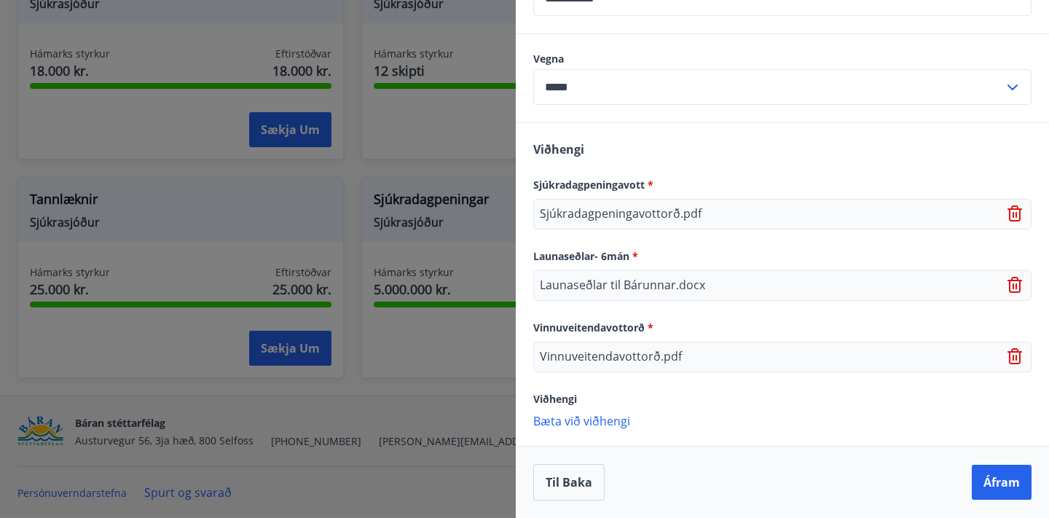
scroll to position [774, 0]
click at [1019, 284] on icon at bounding box center [1016, 285] width 17 height 17
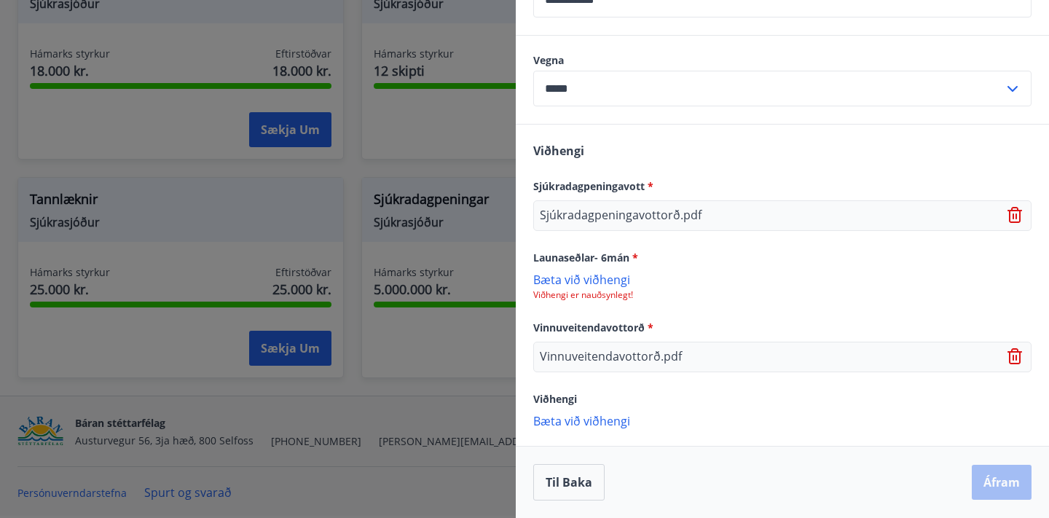
scroll to position [772, 0]
click at [594, 279] on p "Bæta við viðhengi" at bounding box center [782, 279] width 498 height 15
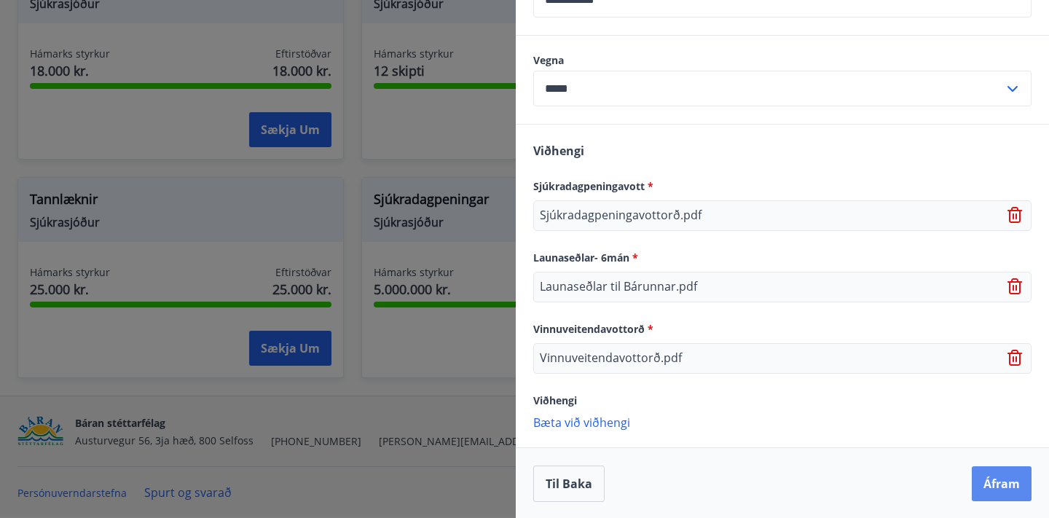
click at [999, 481] on button "Áfram" at bounding box center [1002, 483] width 60 height 35
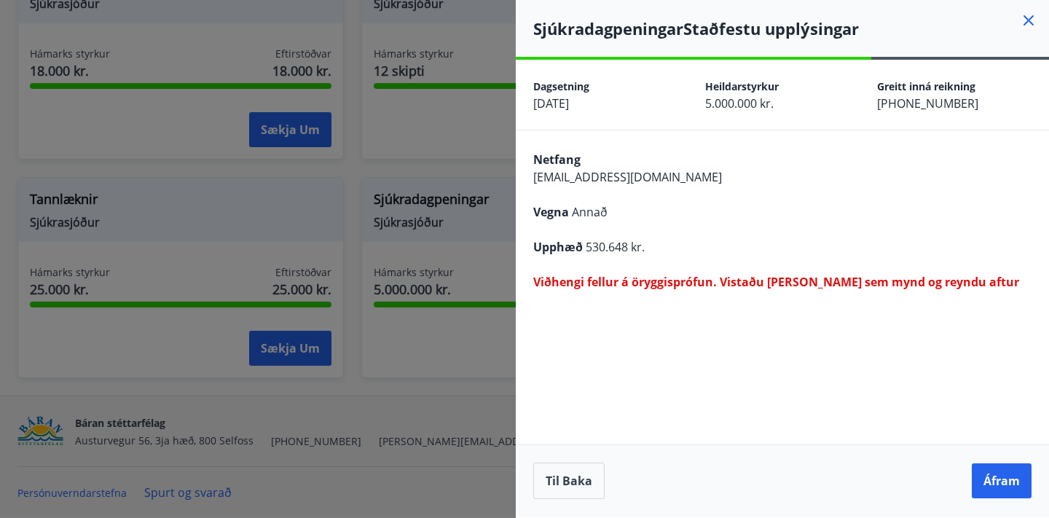
scroll to position [0, 0]
click at [573, 477] on button "Til baka" at bounding box center [568, 481] width 71 height 36
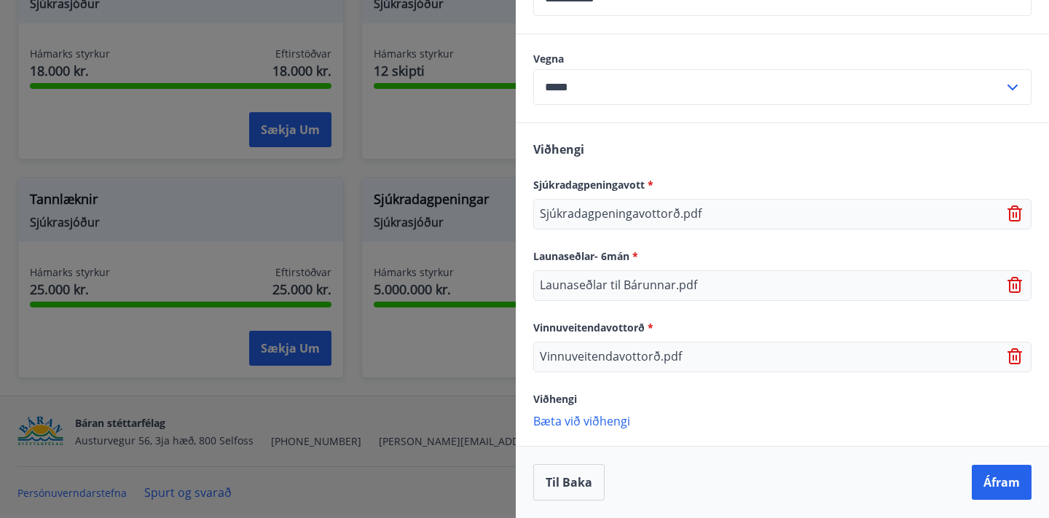
scroll to position [774, 0]
click at [1002, 482] on button "Áfram" at bounding box center [1002, 482] width 60 height 35
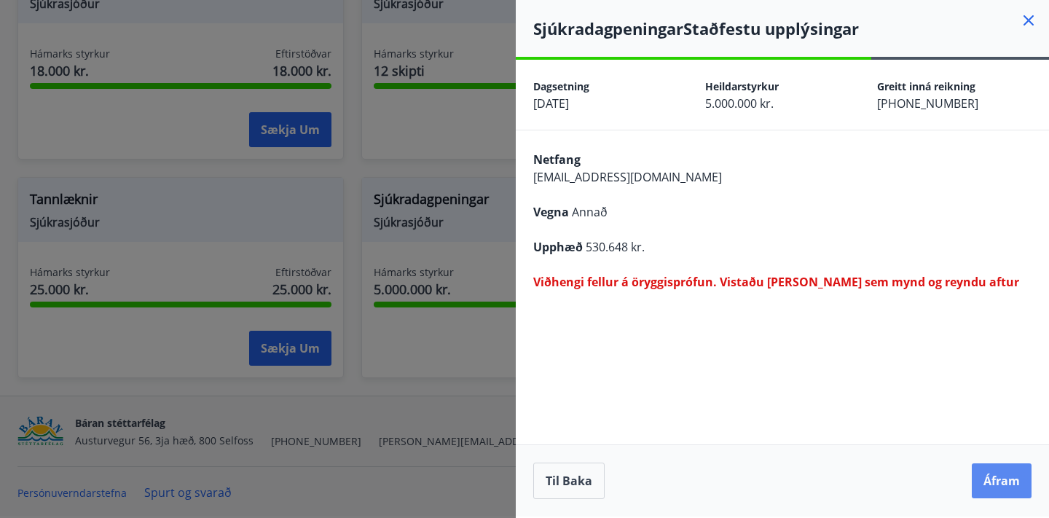
click at [1004, 483] on button "Áfram" at bounding box center [1002, 480] width 60 height 35
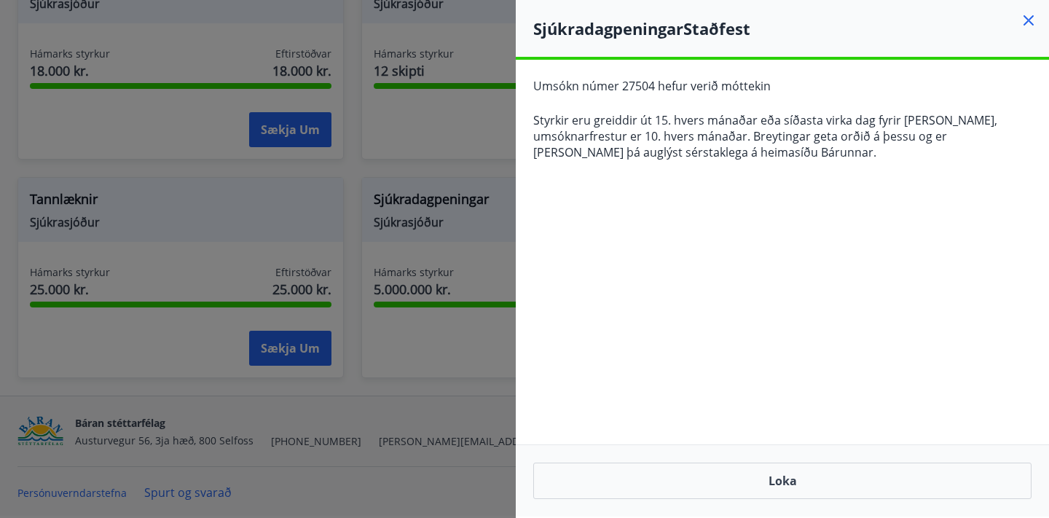
click at [441, 405] on div at bounding box center [524, 259] width 1049 height 518
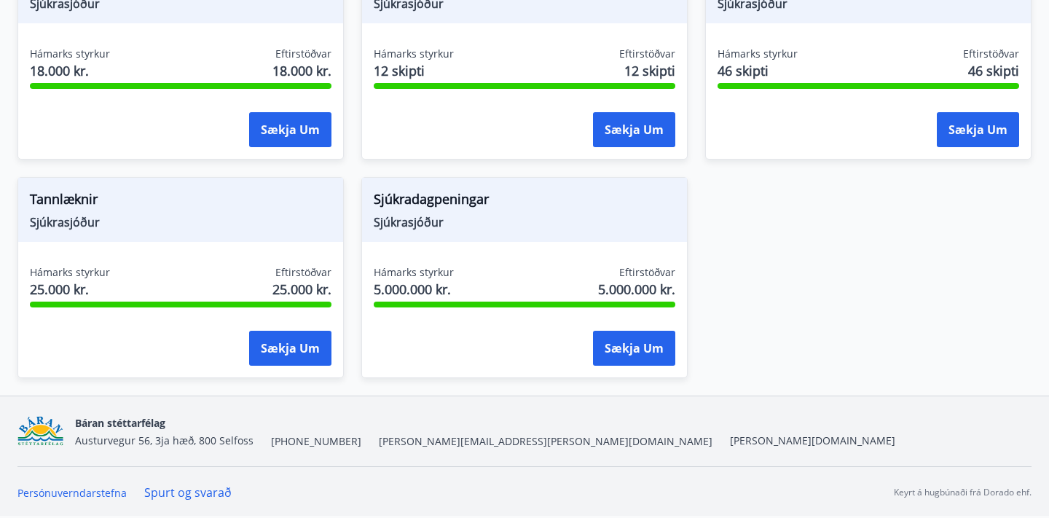
scroll to position [1066, 0]
